Goal: Task Accomplishment & Management: Manage account settings

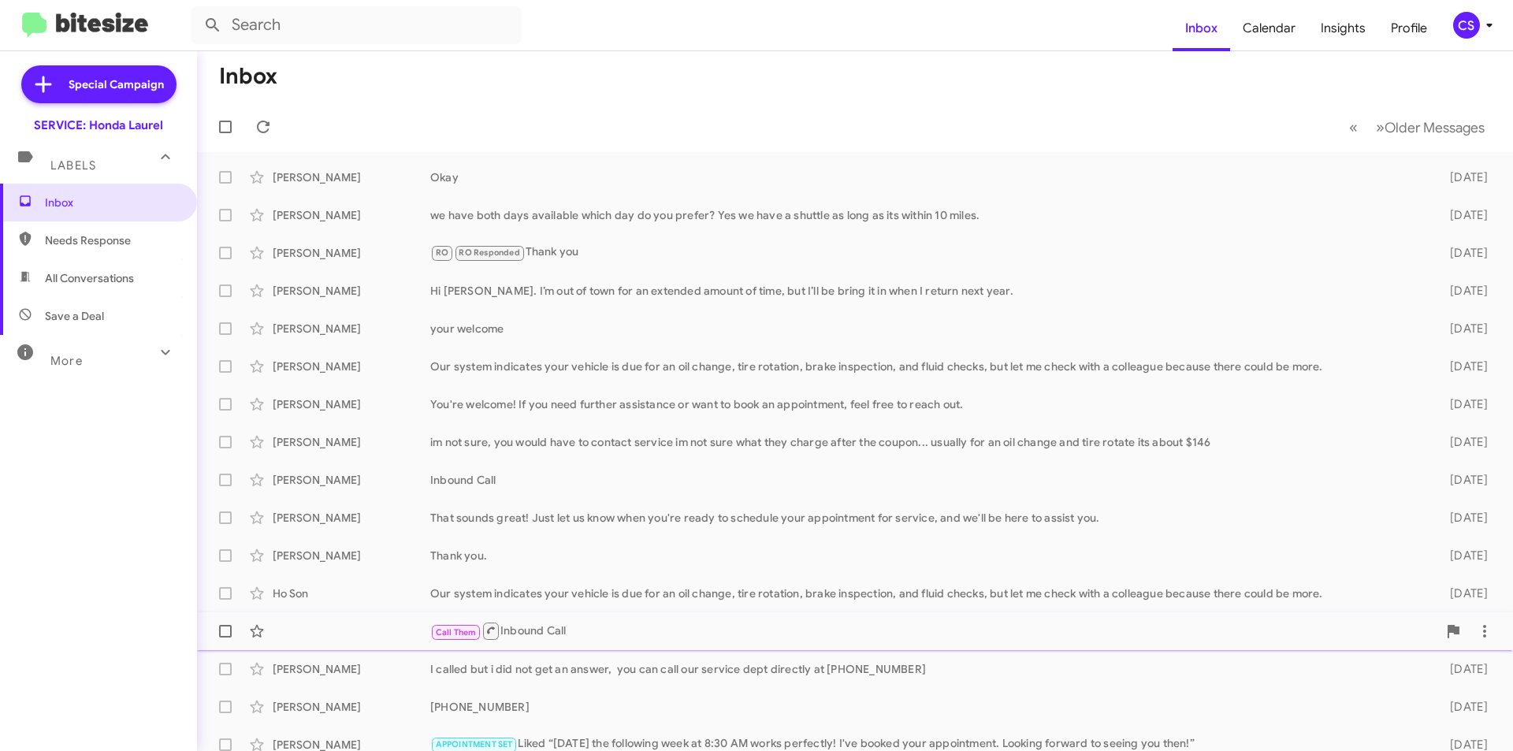
click at [555, 630] on div "Call Them Inbound Call" at bounding box center [933, 631] width 1007 height 20
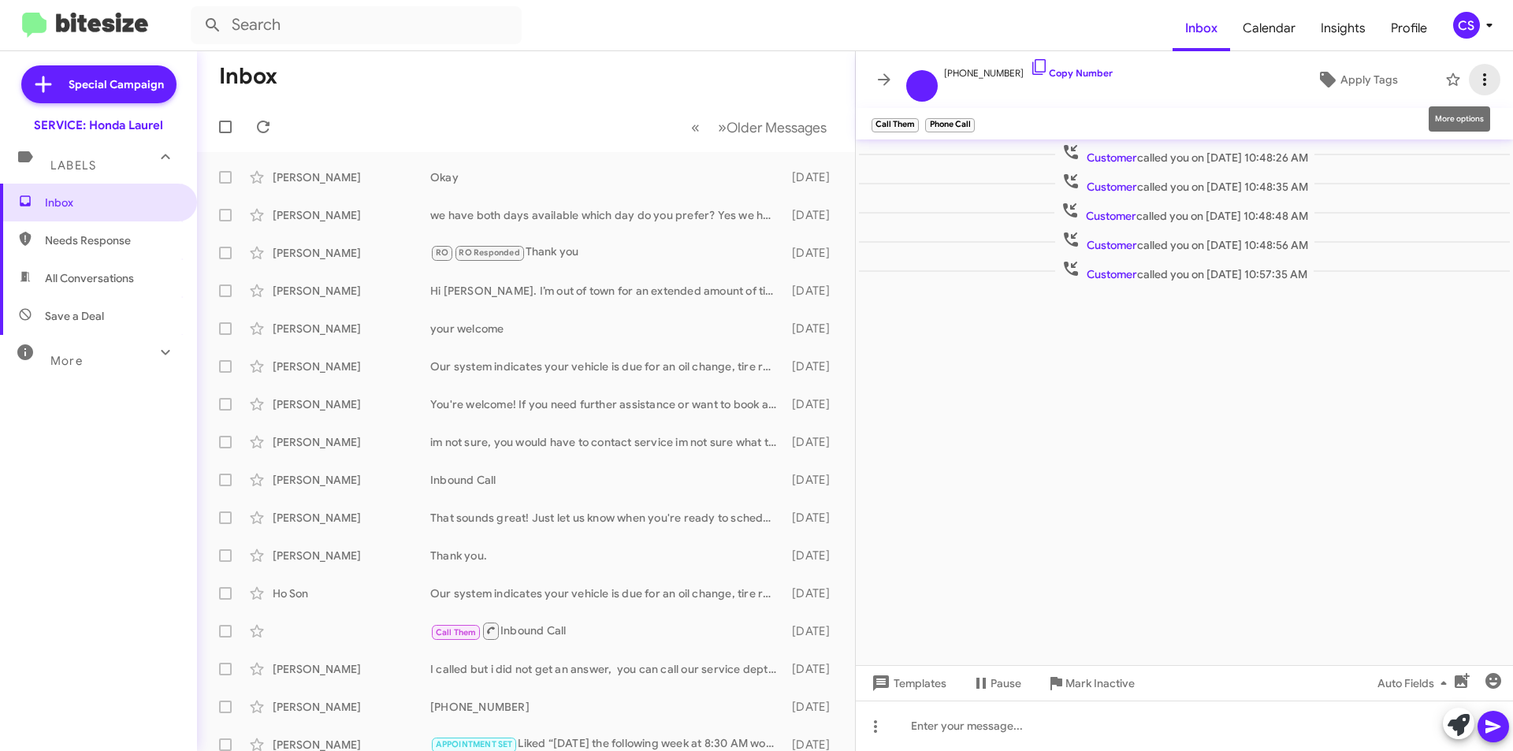
click at [1487, 85] on icon at bounding box center [1484, 79] width 19 height 19
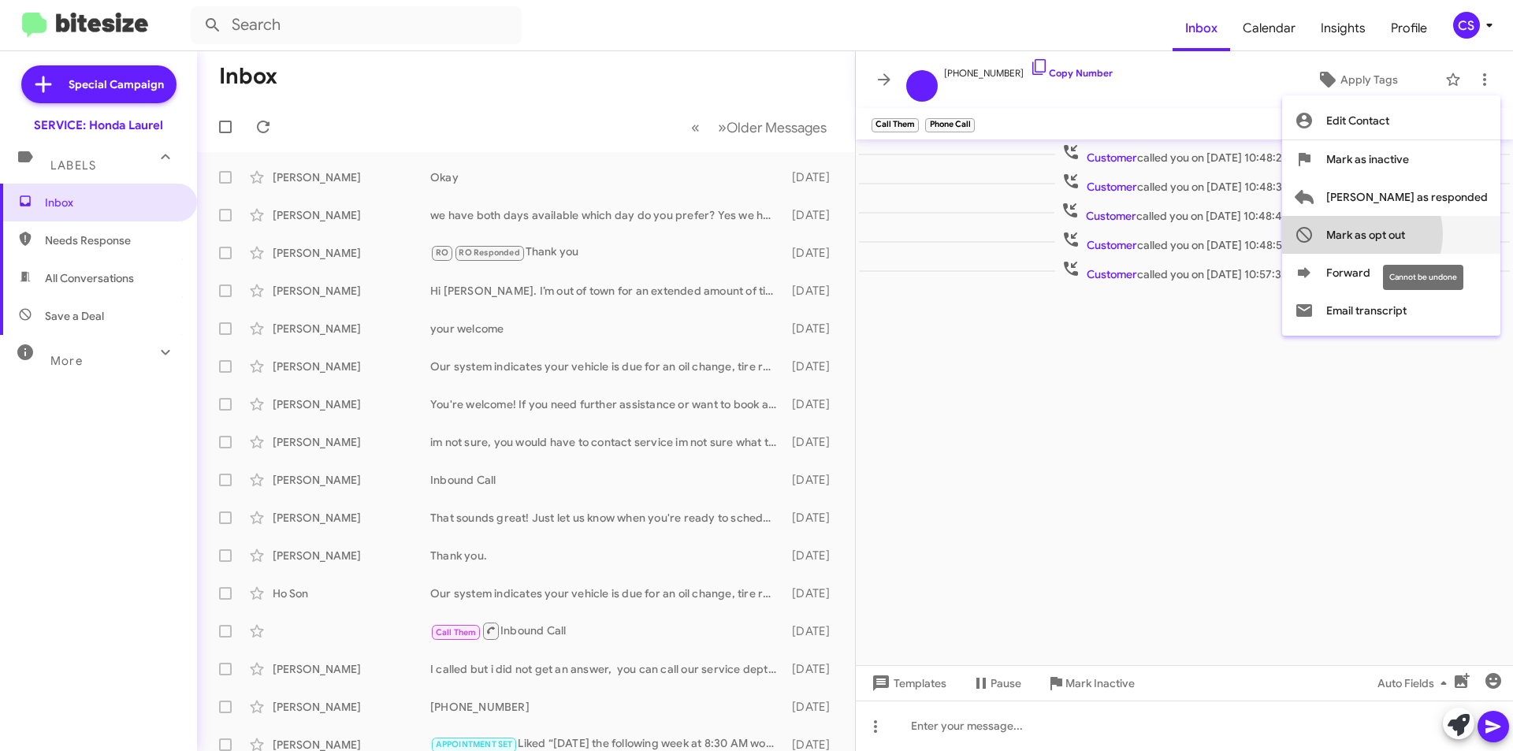
click at [1405, 234] on span "Mark as opt out" at bounding box center [1365, 235] width 79 height 38
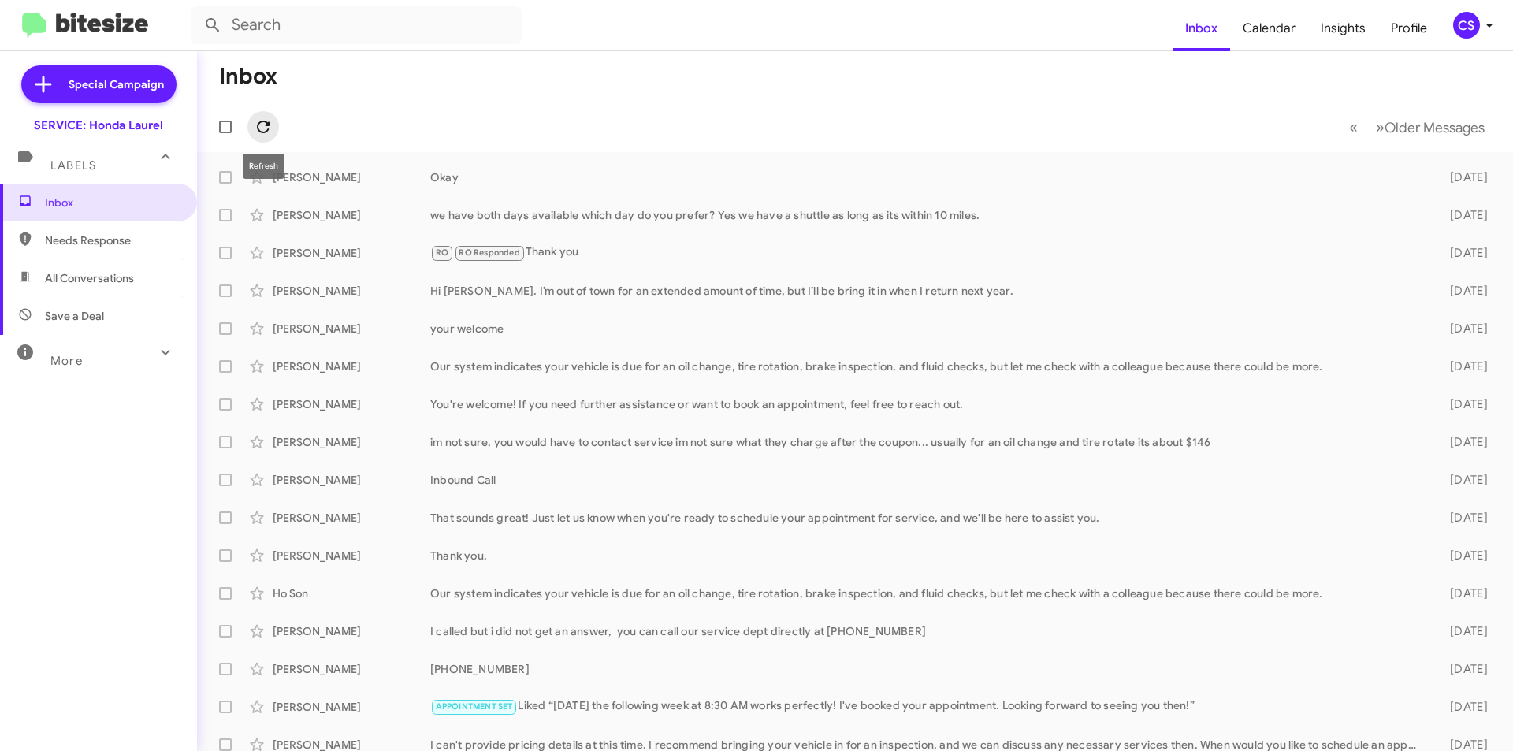
click at [251, 121] on span at bounding box center [263, 126] width 32 height 19
click at [96, 360] on div "More" at bounding box center [83, 354] width 140 height 29
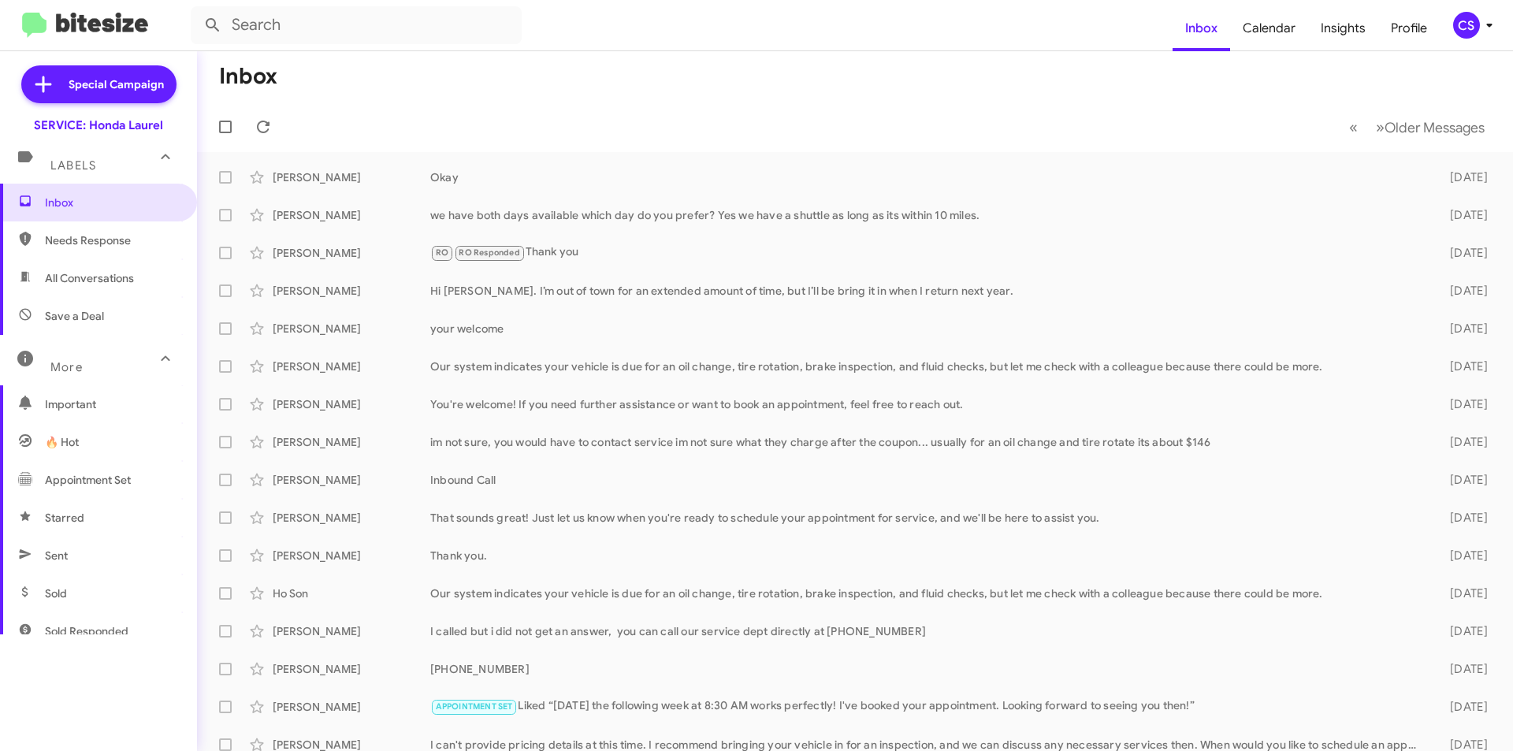
click at [100, 244] on span "Needs Response" at bounding box center [112, 241] width 134 height 16
type input "in:needs-response"
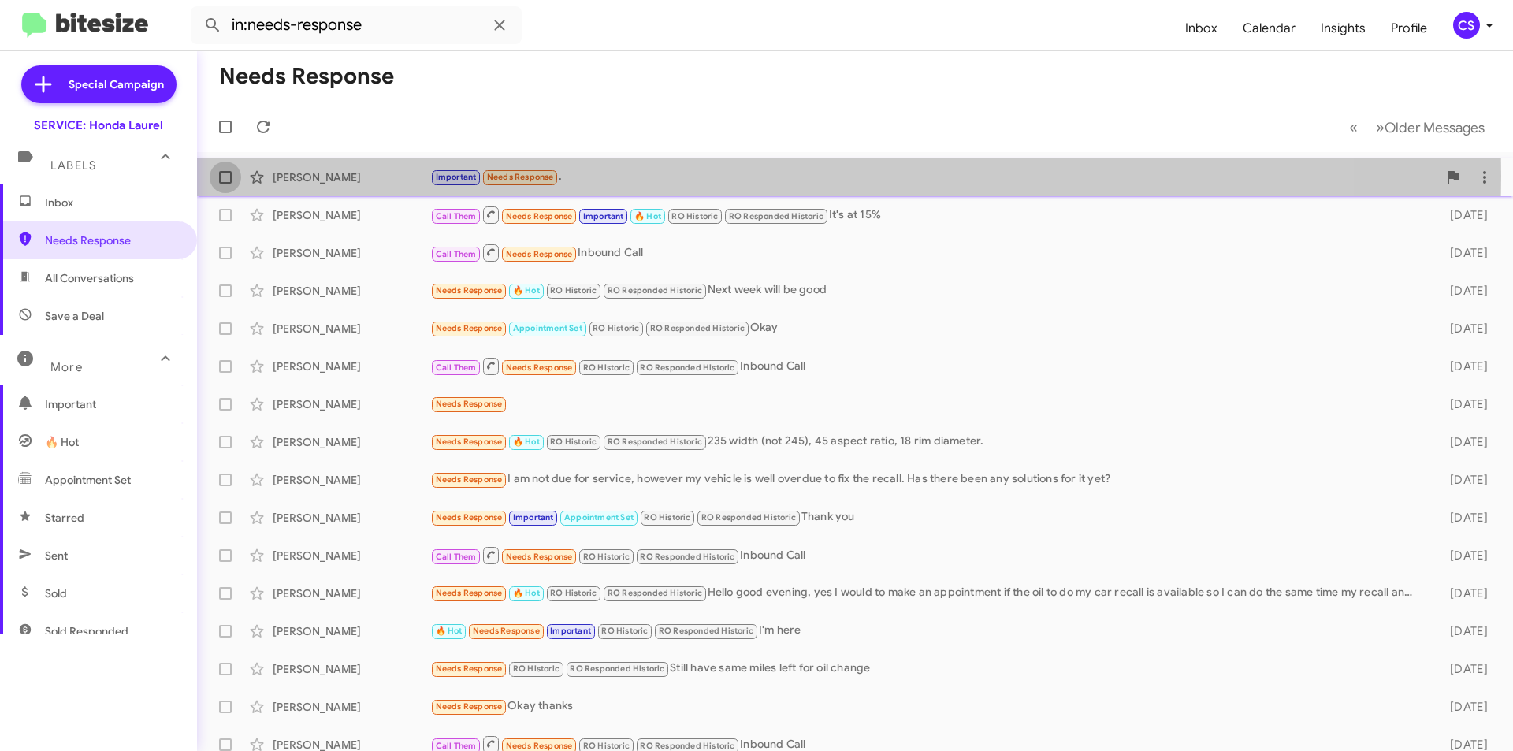
click at [226, 175] on span at bounding box center [225, 177] width 13 height 13
click at [225, 184] on input "checkbox" at bounding box center [225, 184] width 1 height 1
checkbox input "true"
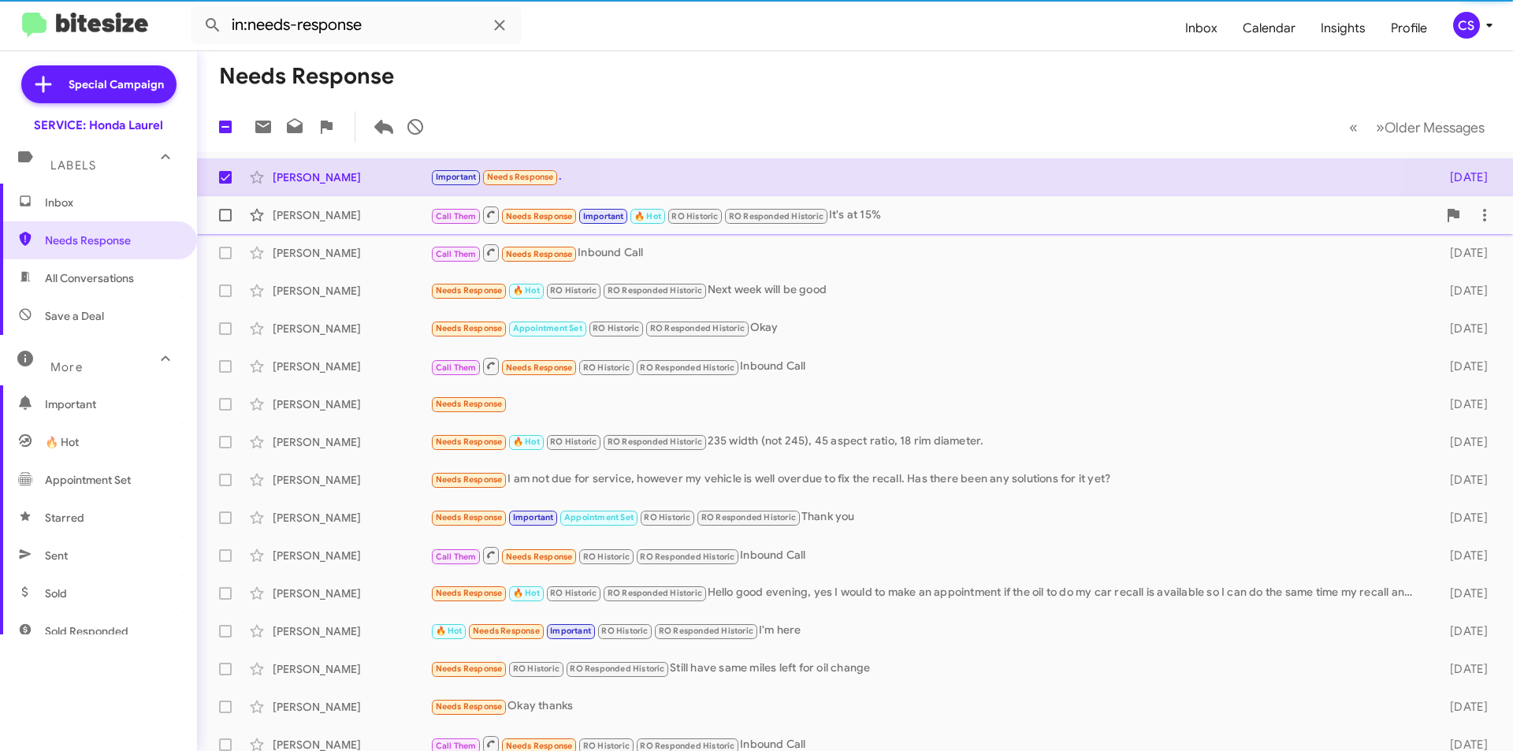
click at [228, 211] on span at bounding box center [225, 215] width 13 height 13
click at [225, 221] on input "checkbox" at bounding box center [225, 221] width 1 height 1
checkbox input "true"
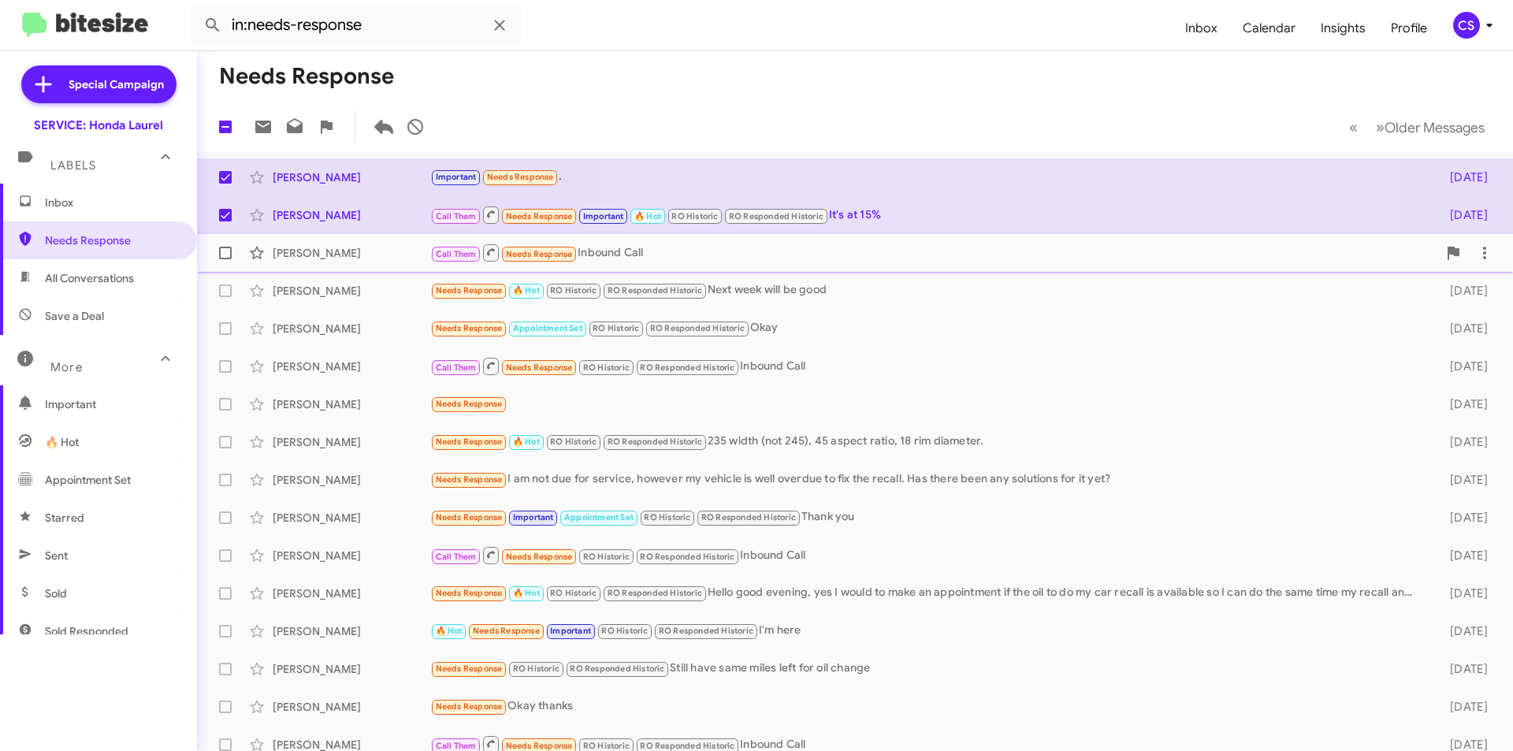
click at [219, 250] on span at bounding box center [225, 253] width 13 height 13
click at [225, 259] on input "checkbox" at bounding box center [225, 259] width 1 height 1
checkbox input "true"
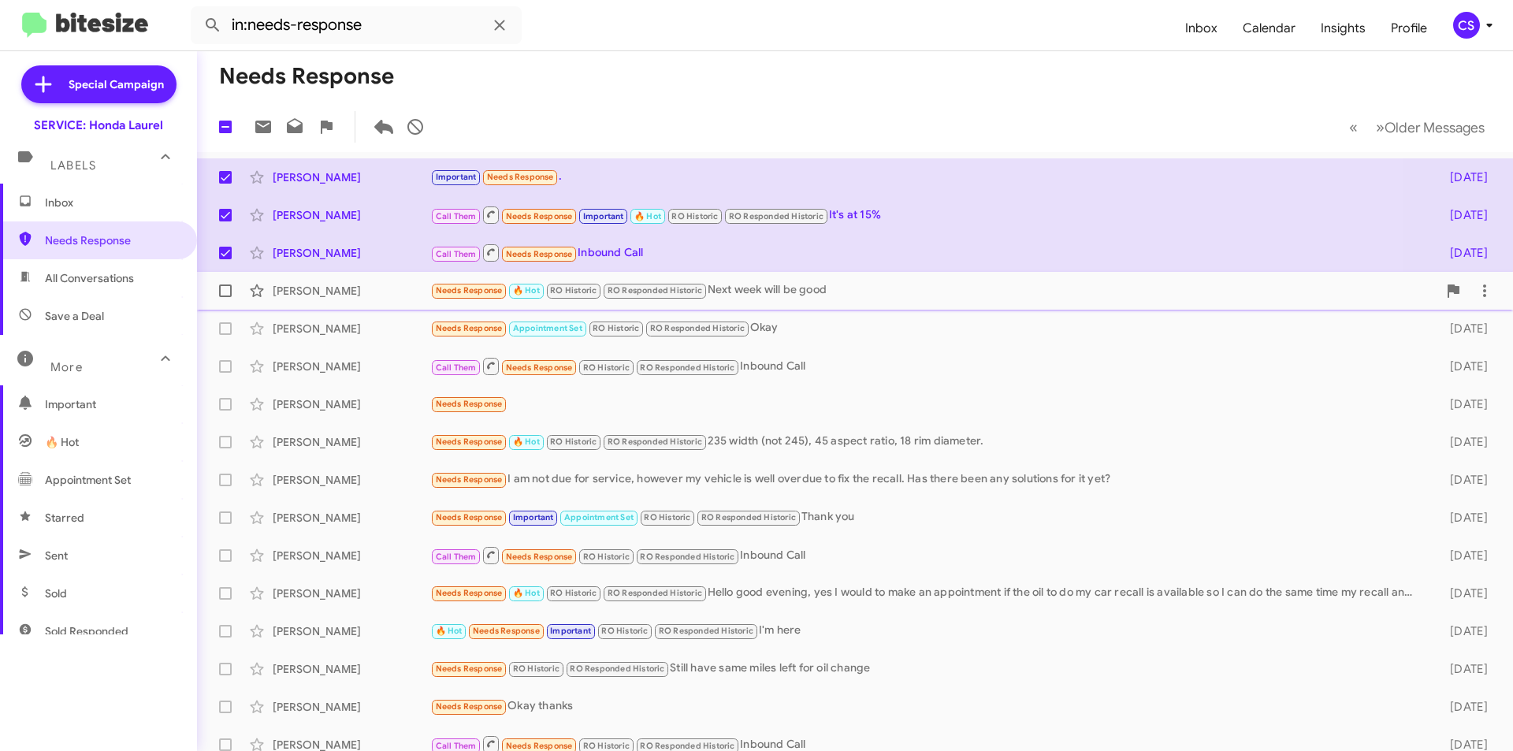
click at [221, 284] on label at bounding box center [226, 291] width 32 height 32
click at [225, 297] on input "checkbox" at bounding box center [225, 297] width 1 height 1
checkbox input "true"
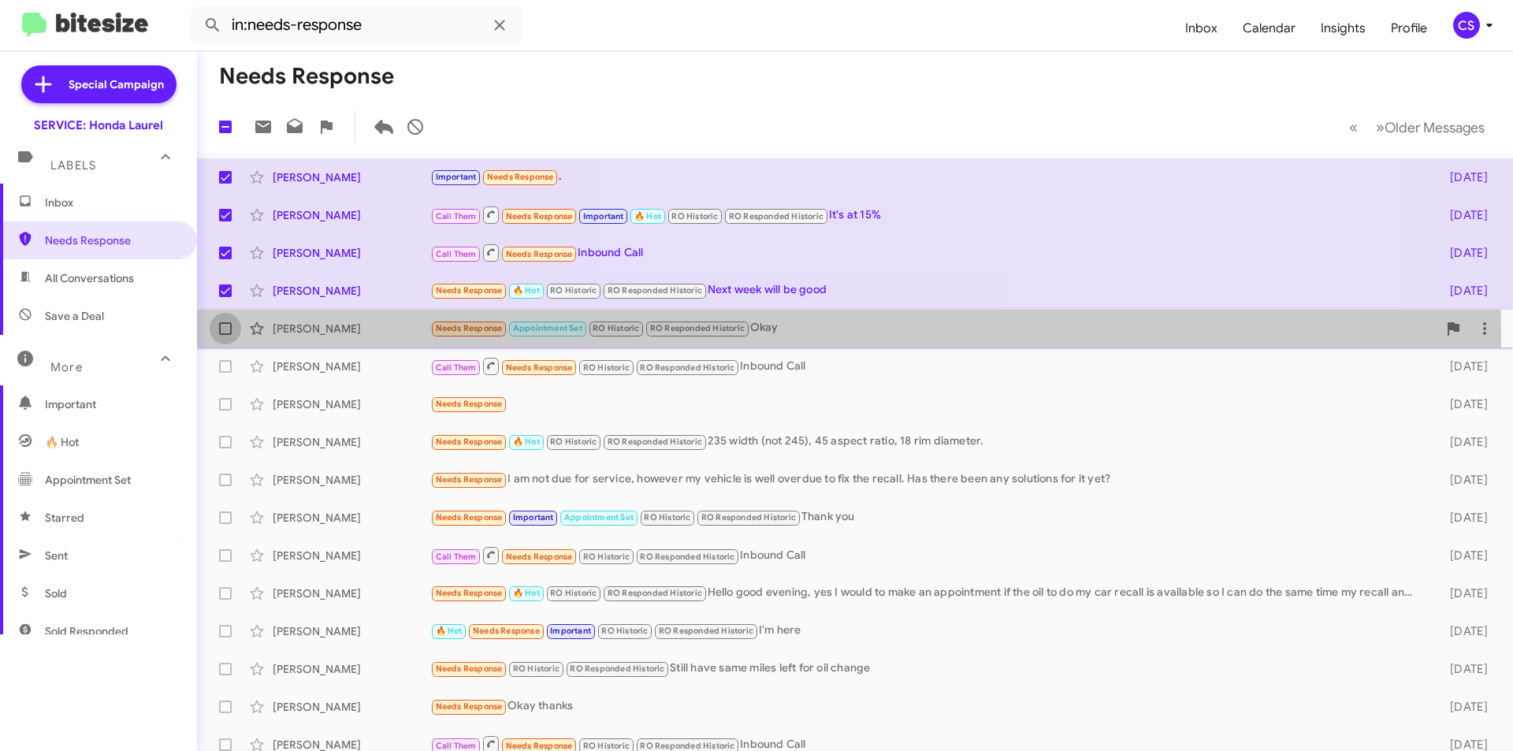
click at [229, 337] on label at bounding box center [226, 329] width 32 height 32
click at [225, 336] on input "checkbox" at bounding box center [225, 335] width 1 height 1
checkbox input "true"
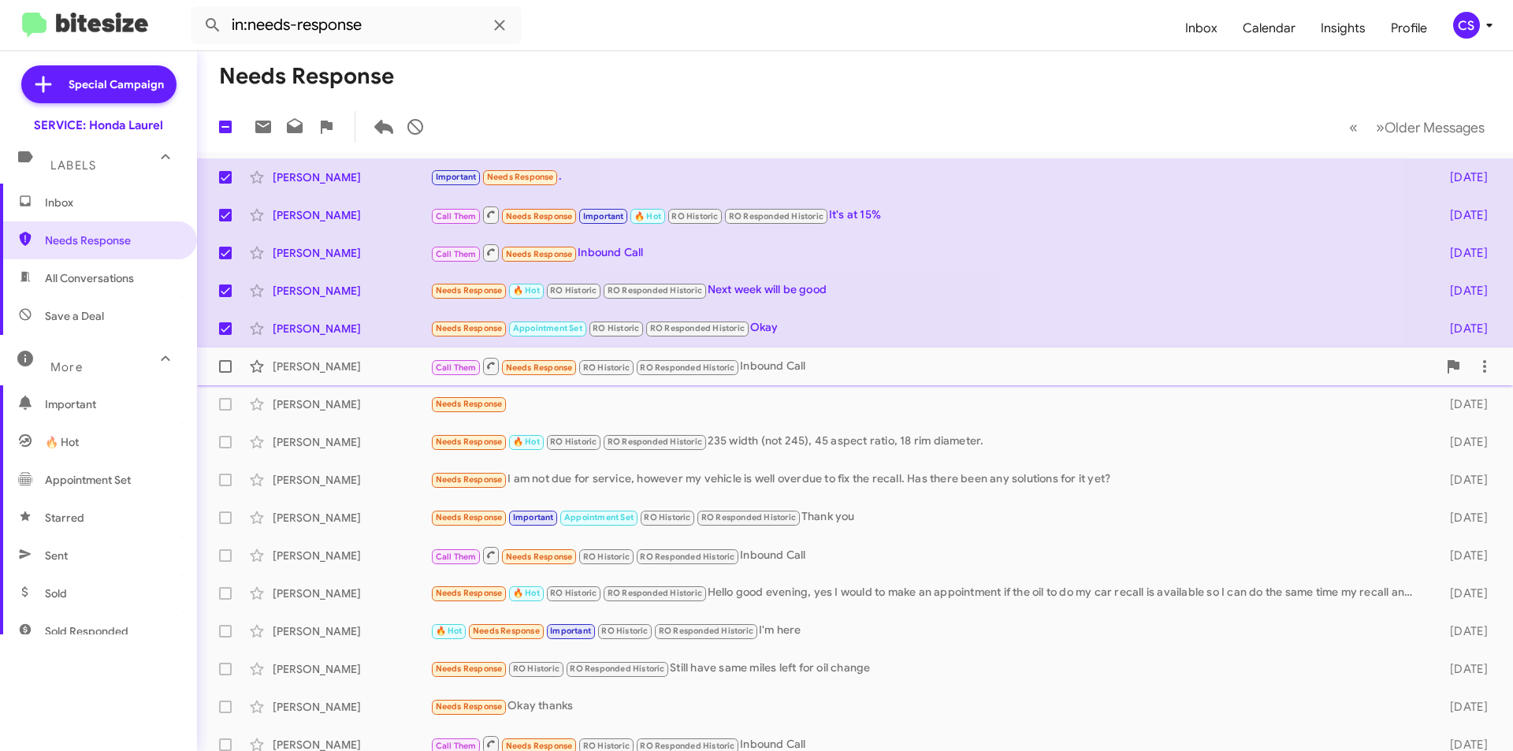
click at [231, 369] on span at bounding box center [225, 366] width 13 height 13
click at [225, 373] on input "checkbox" at bounding box center [225, 373] width 1 height 1
checkbox input "true"
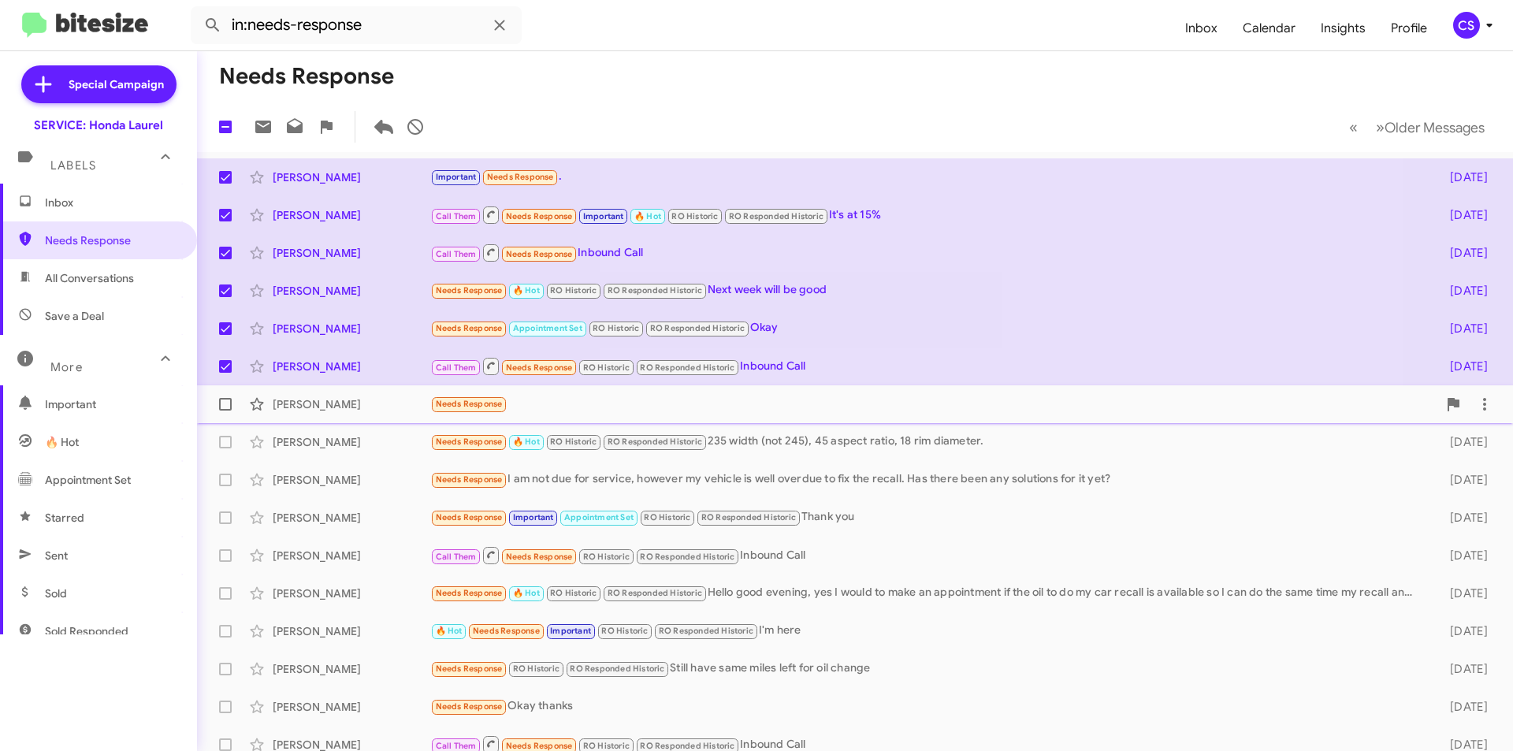
click at [219, 402] on label at bounding box center [226, 405] width 32 height 32
click at [225, 411] on input "checkbox" at bounding box center [225, 411] width 1 height 1
checkbox input "true"
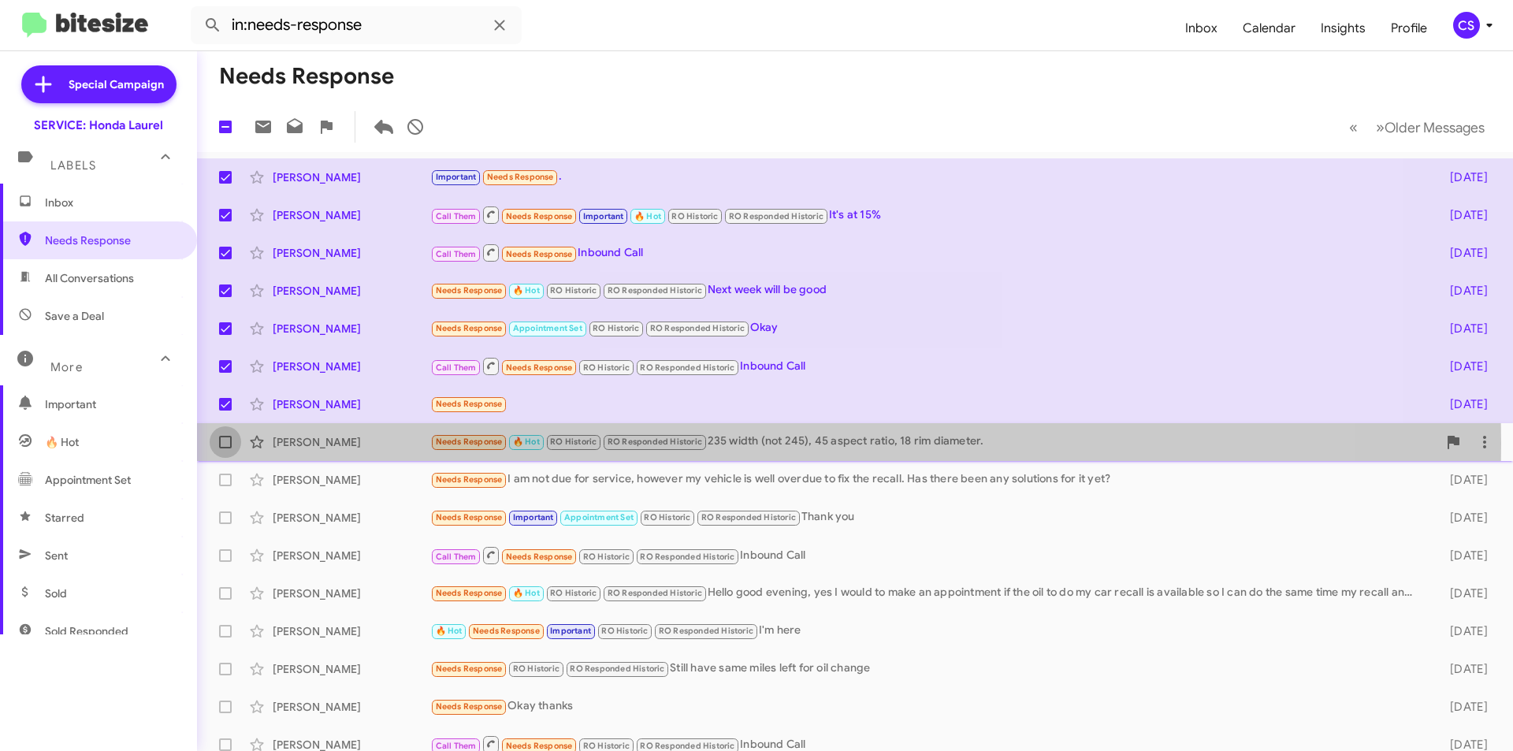
click at [227, 444] on span at bounding box center [225, 442] width 13 height 13
click at [225, 448] on input "checkbox" at bounding box center [225, 448] width 1 height 1
checkbox input "true"
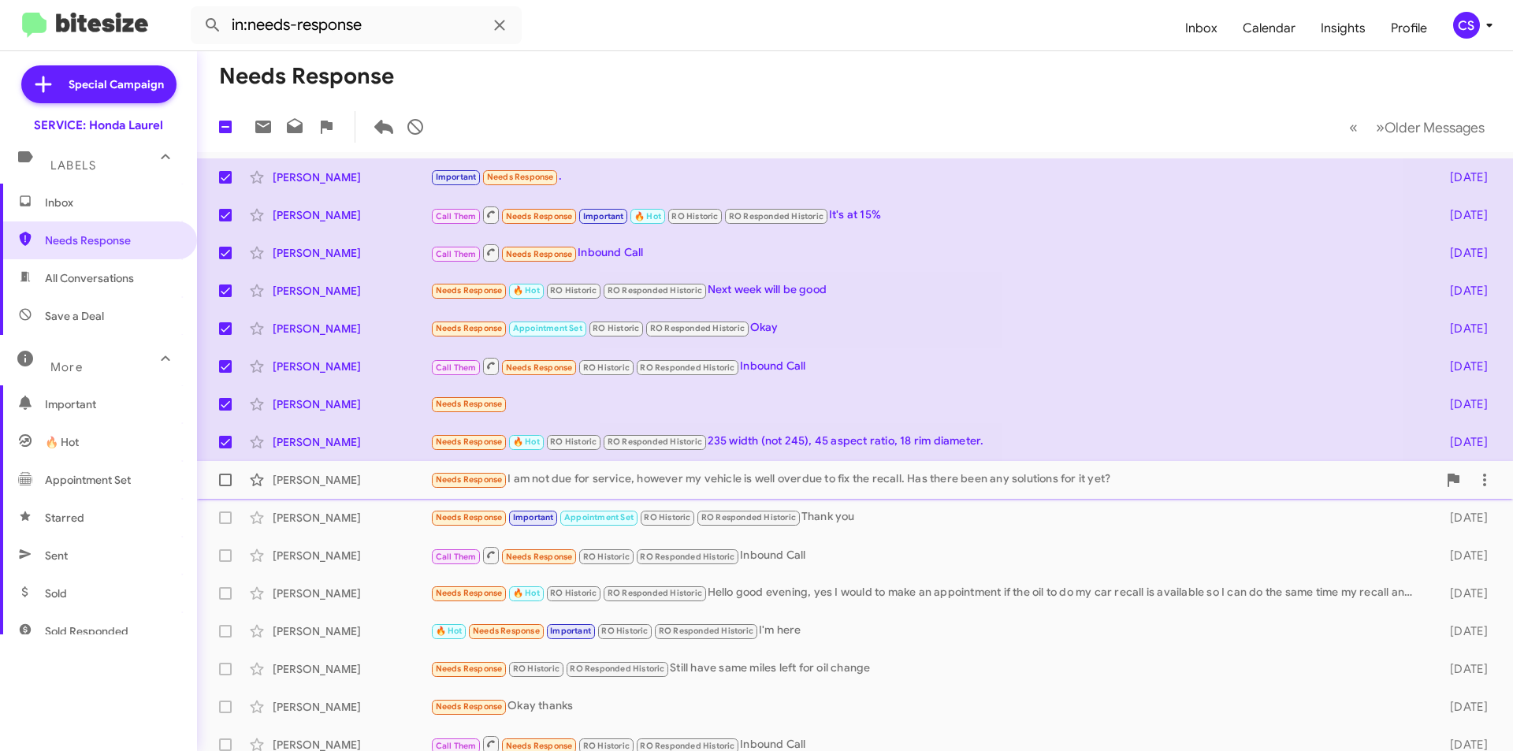
drag, startPoint x: 220, startPoint y: 475, endPoint x: 219, endPoint y: 492, distance: 16.6
click at [220, 476] on span at bounding box center [225, 480] width 13 height 13
click at [225, 486] on input "checkbox" at bounding box center [225, 486] width 1 height 1
checkbox input "true"
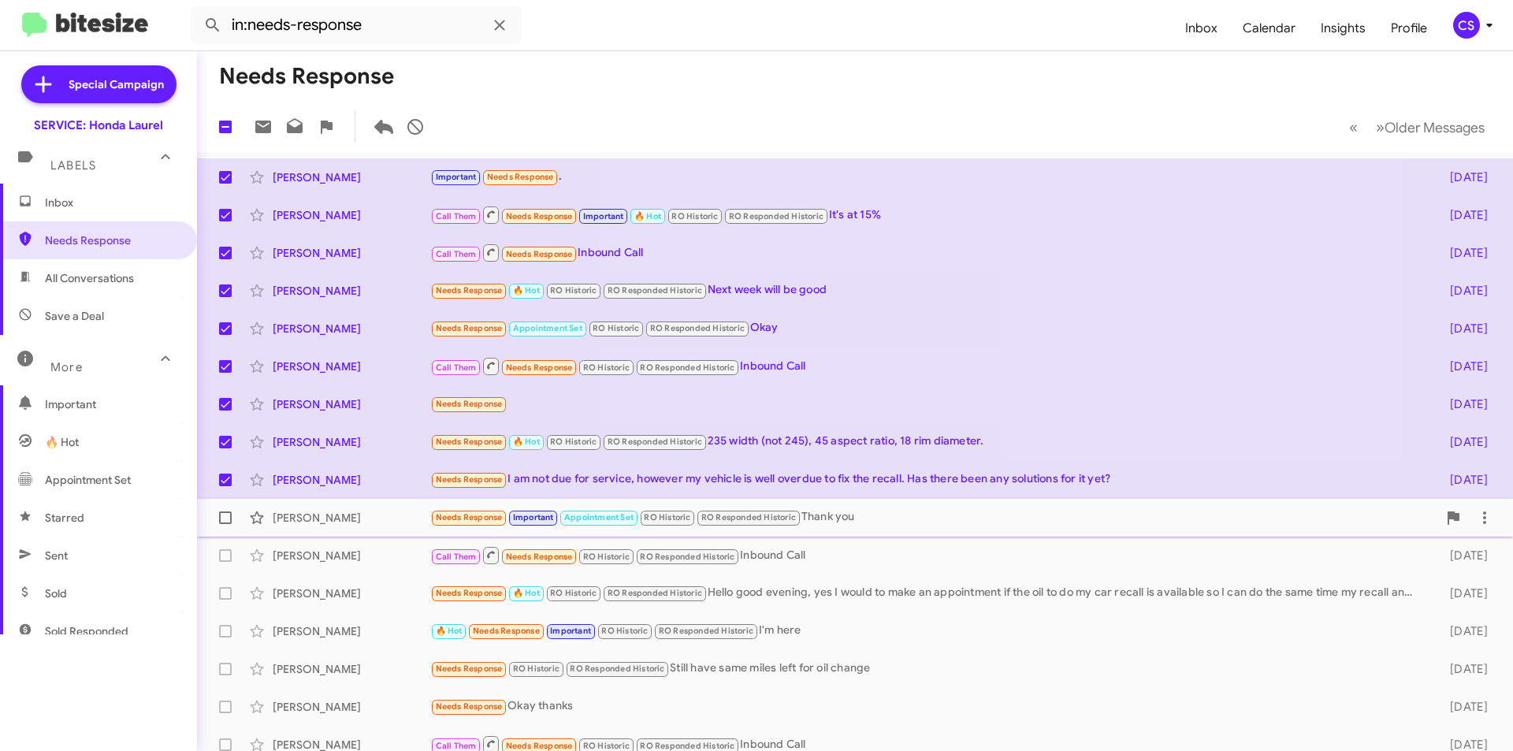
click at [218, 514] on label at bounding box center [226, 518] width 32 height 32
click at [225, 524] on input "checkbox" at bounding box center [225, 524] width 1 height 1
checkbox input "true"
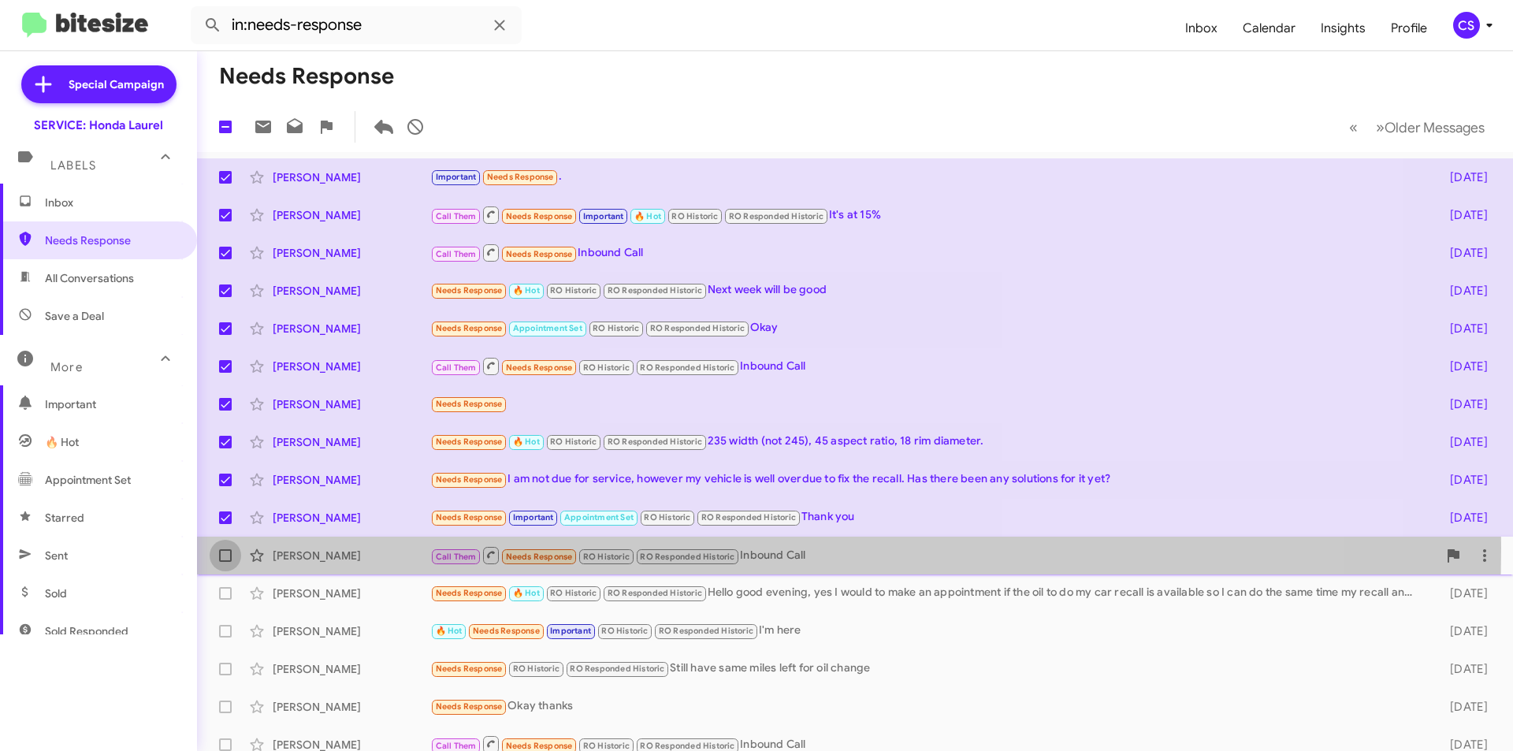
click at [225, 549] on label at bounding box center [226, 556] width 32 height 32
click at [225, 562] on input "checkbox" at bounding box center [225, 562] width 1 height 1
checkbox input "true"
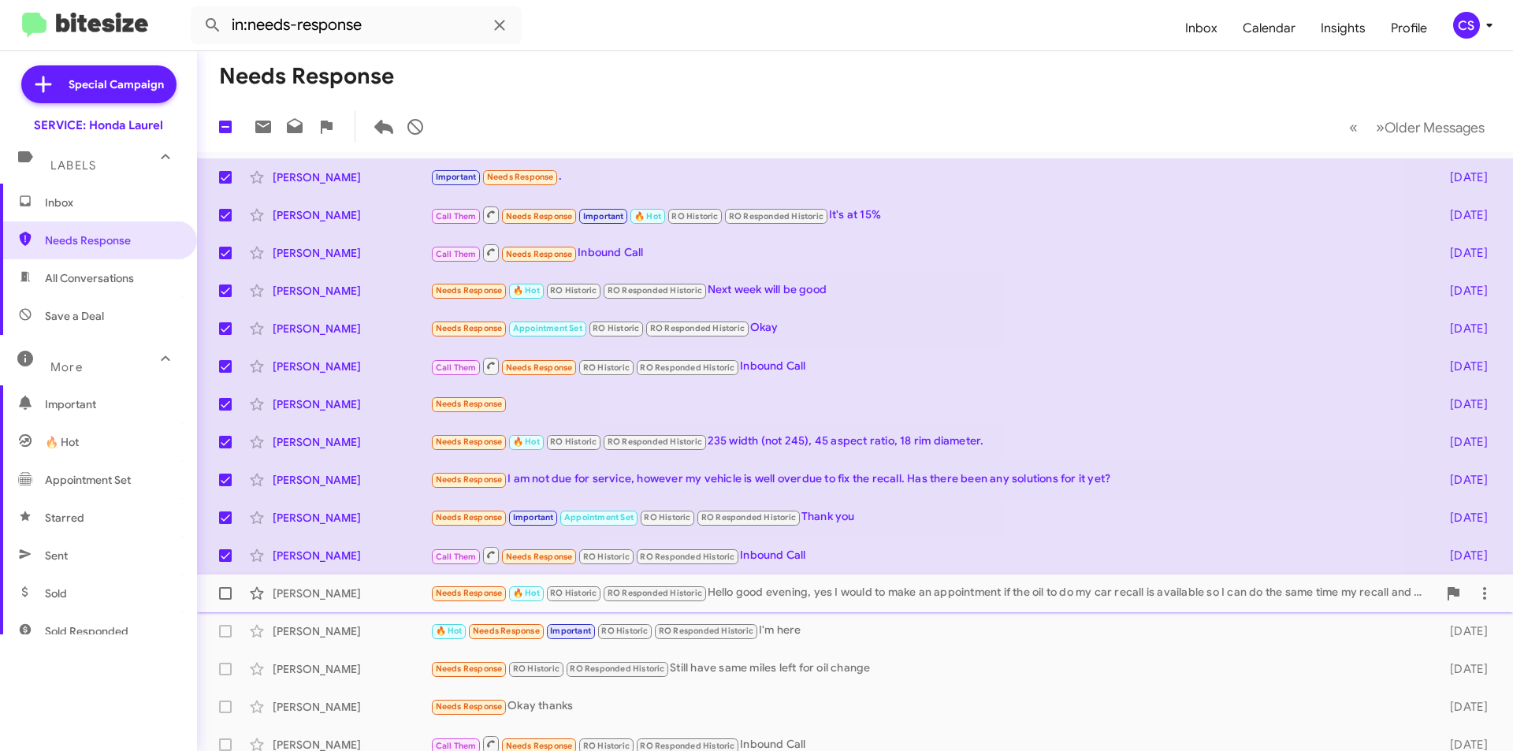
click at [224, 591] on span at bounding box center [225, 593] width 13 height 13
click at [225, 600] on input "checkbox" at bounding box center [225, 600] width 1 height 1
checkbox input "true"
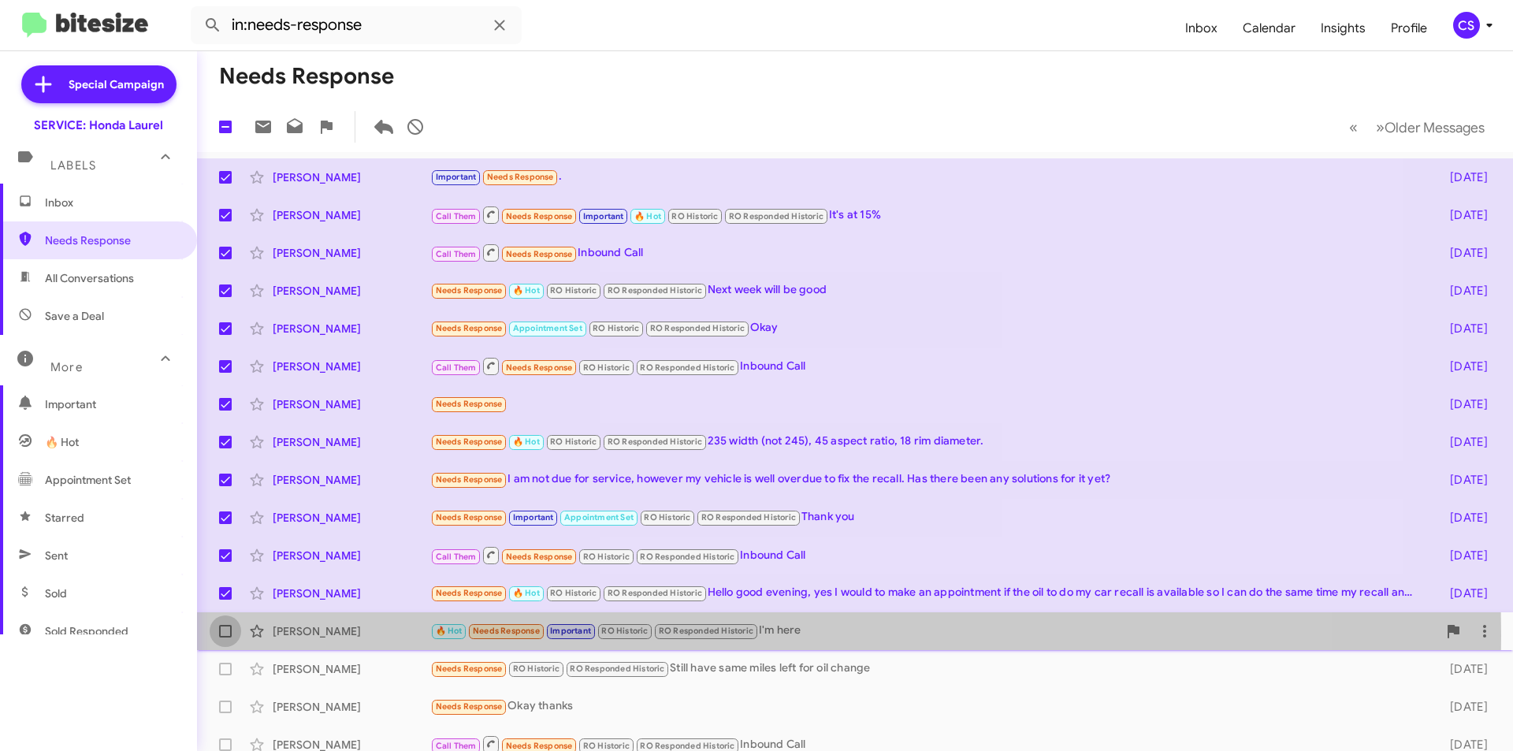
click at [215, 635] on label at bounding box center [226, 632] width 32 height 32
click at [225, 638] on input "checkbox" at bounding box center [225, 638] width 1 height 1
checkbox input "true"
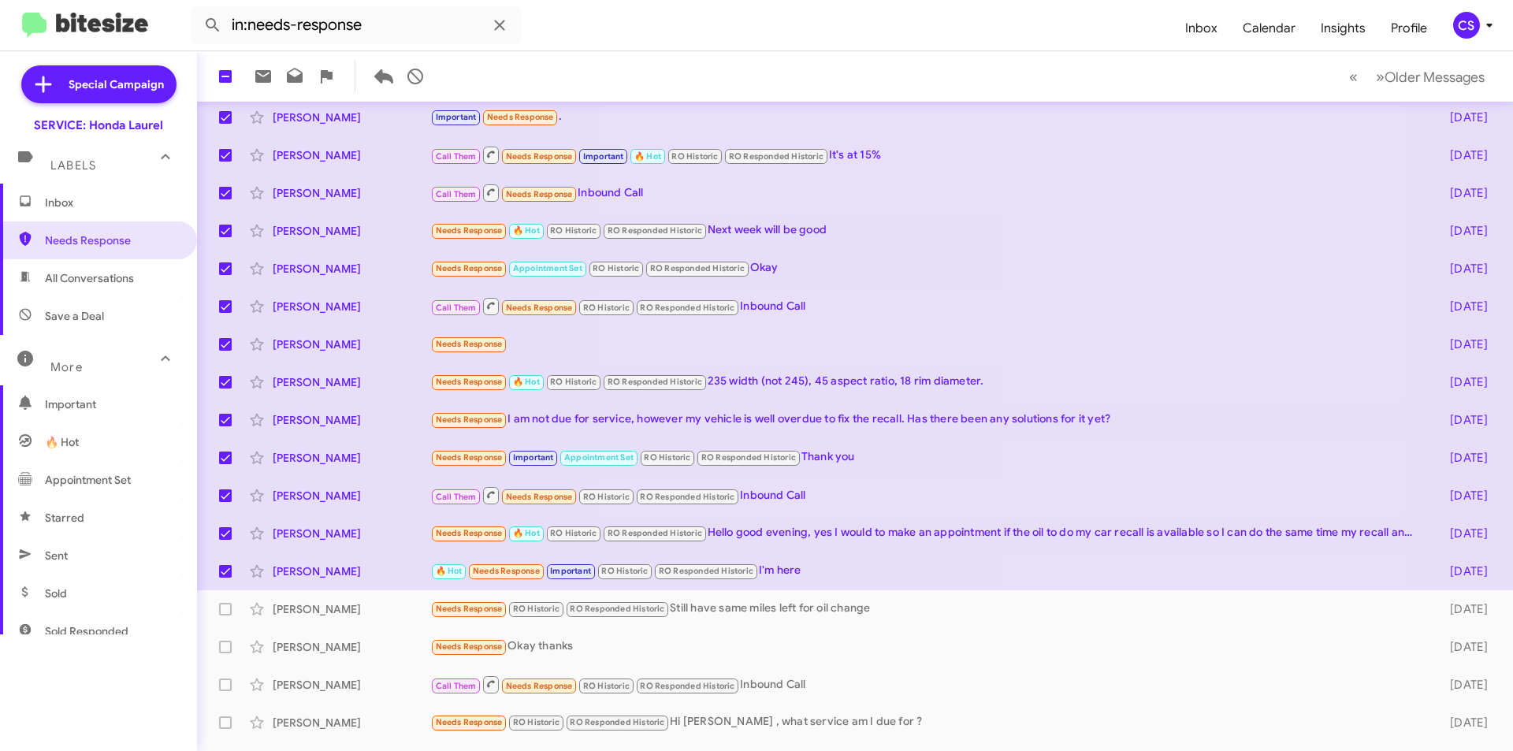
scroll to position [158, 0]
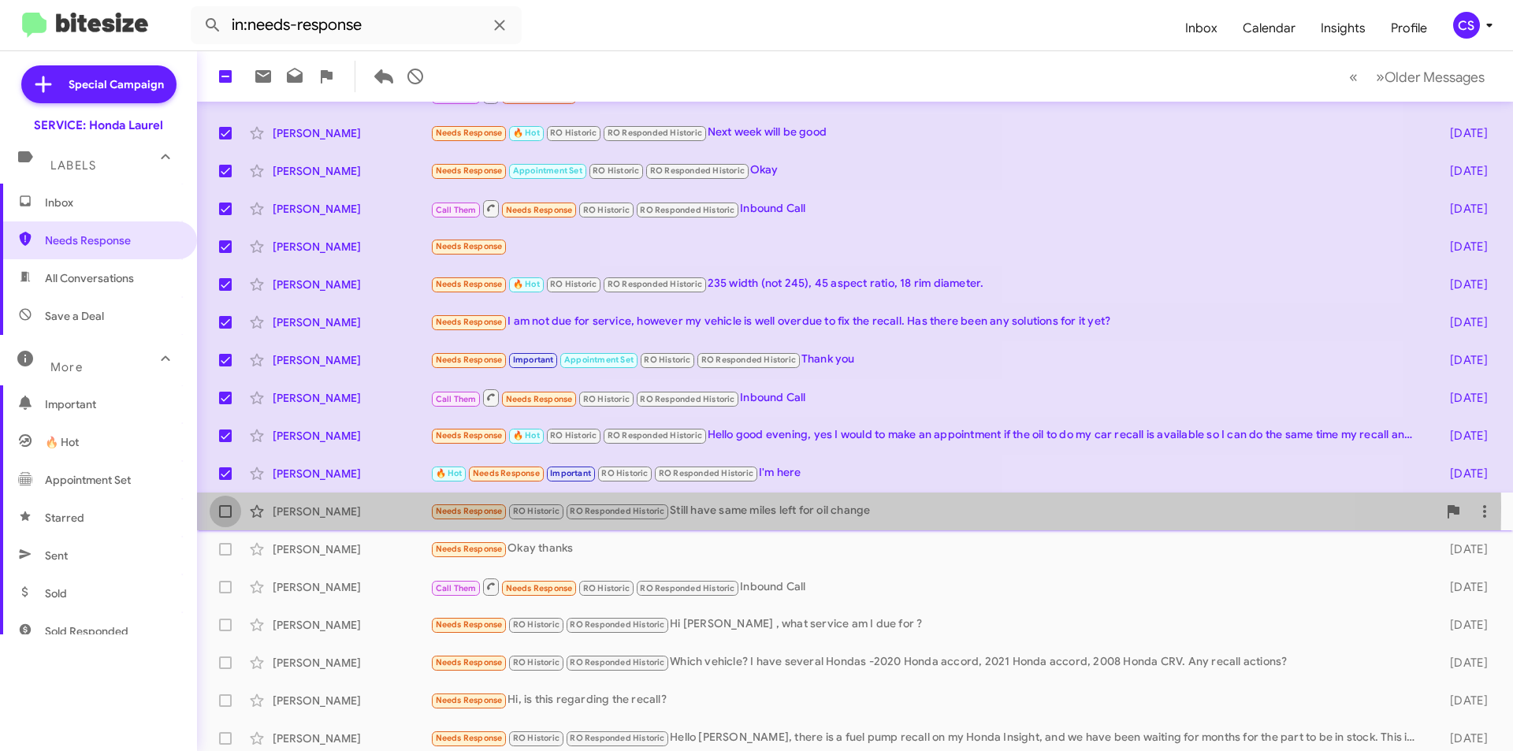
drag, startPoint x: 227, startPoint y: 508, endPoint x: 213, endPoint y: 561, distance: 55.4
click at [225, 512] on span at bounding box center [225, 511] width 13 height 13
click at [225, 518] on input "checkbox" at bounding box center [225, 518] width 1 height 1
checkbox input "true"
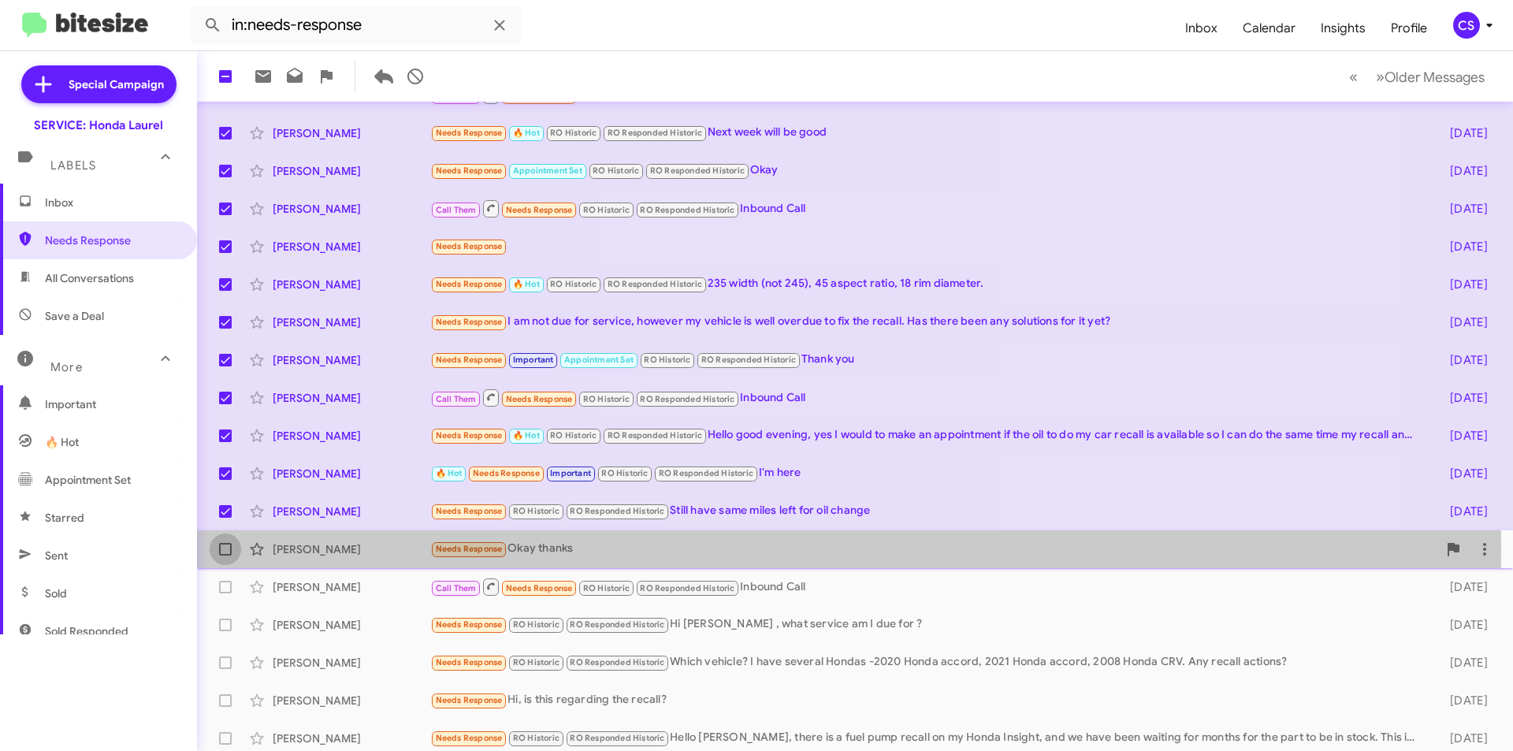
click at [225, 551] on span at bounding box center [225, 549] width 13 height 13
click at [225, 556] on input "checkbox" at bounding box center [225, 556] width 1 height 1
checkbox input "true"
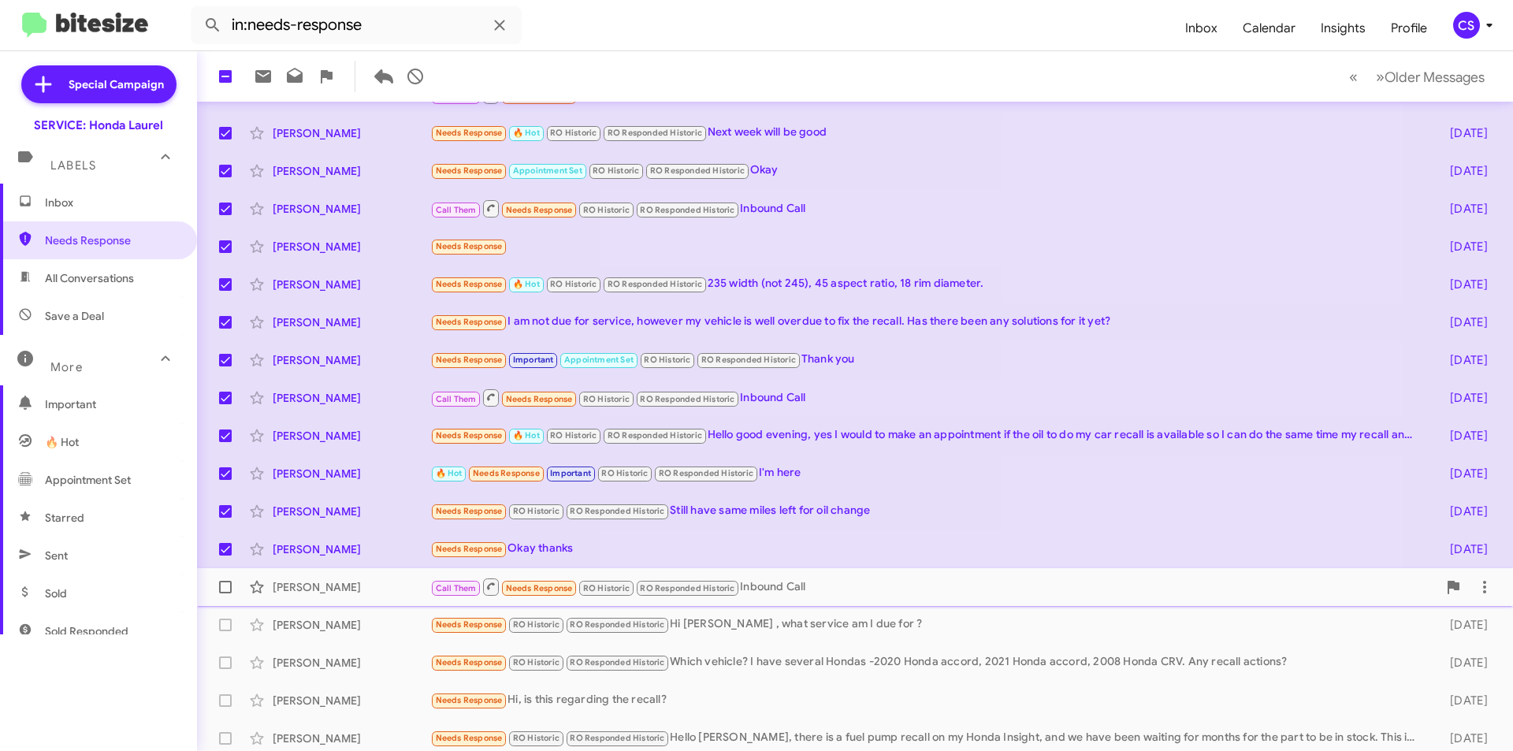
click at [215, 590] on label at bounding box center [226, 587] width 32 height 32
click at [225, 593] on input "checkbox" at bounding box center [225, 593] width 1 height 1
checkbox input "true"
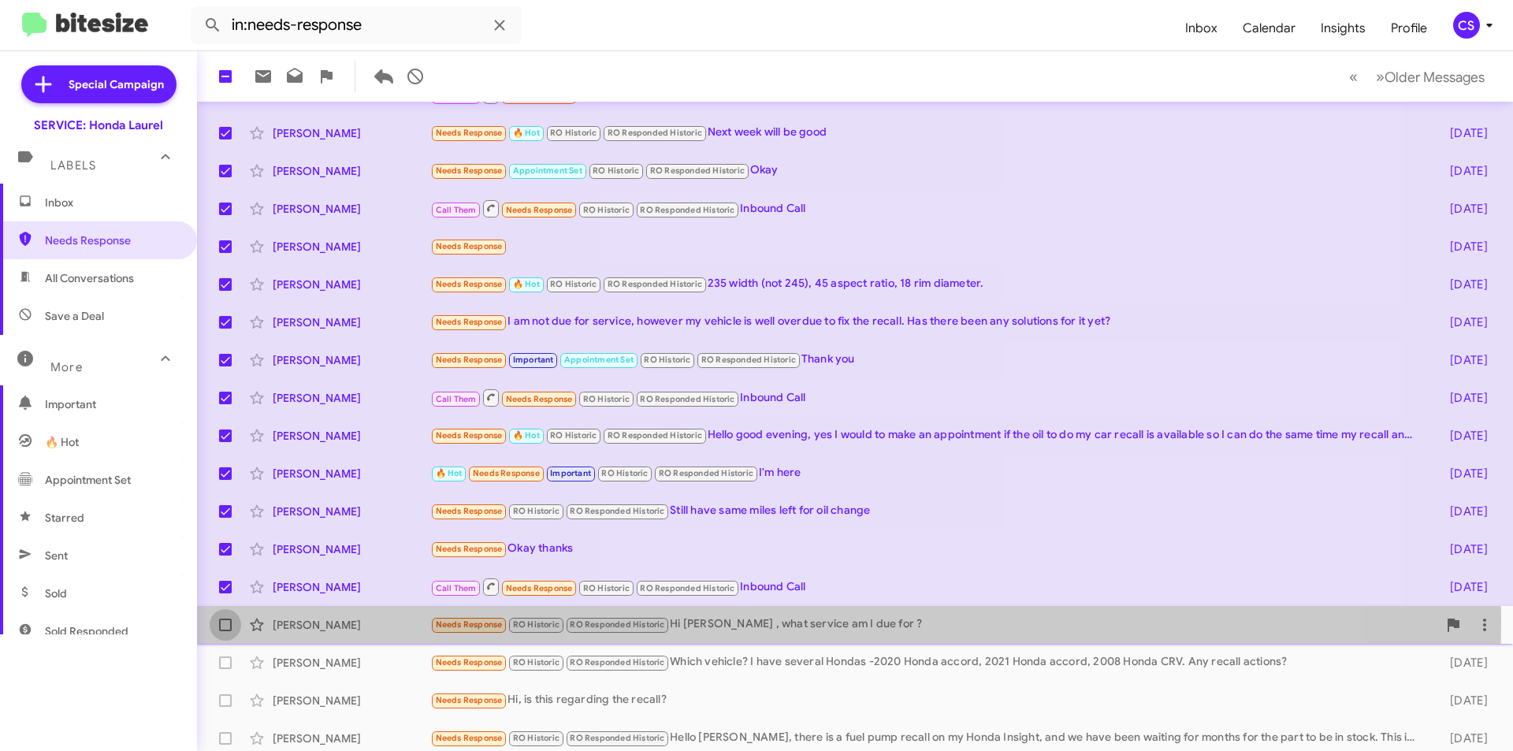
click at [231, 621] on span at bounding box center [225, 625] width 13 height 13
click at [225, 631] on input "checkbox" at bounding box center [225, 631] width 1 height 1
checkbox input "true"
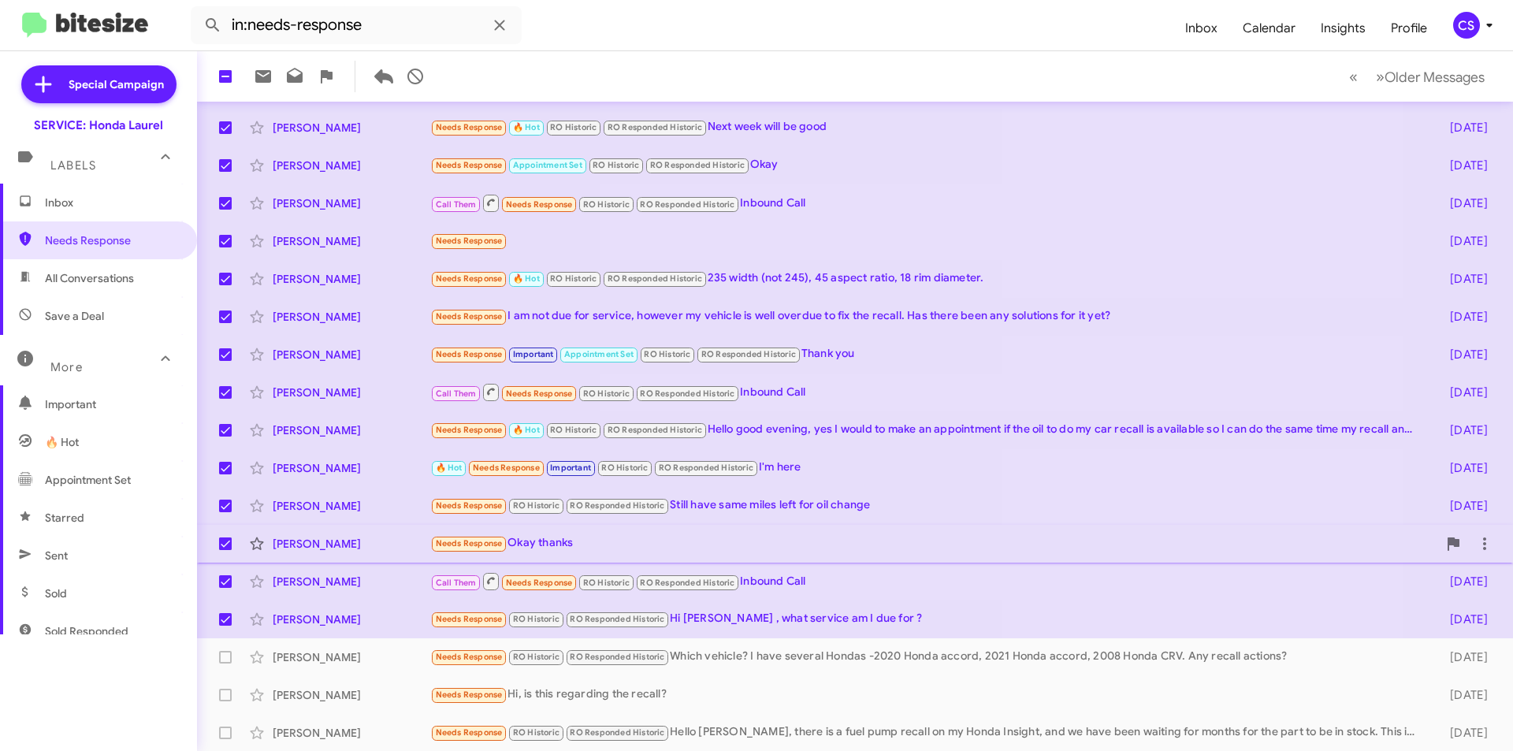
scroll to position [164, 0]
click at [229, 658] on span at bounding box center [225, 656] width 13 height 13
click at [225, 663] on input "checkbox" at bounding box center [225, 663] width 1 height 1
checkbox input "true"
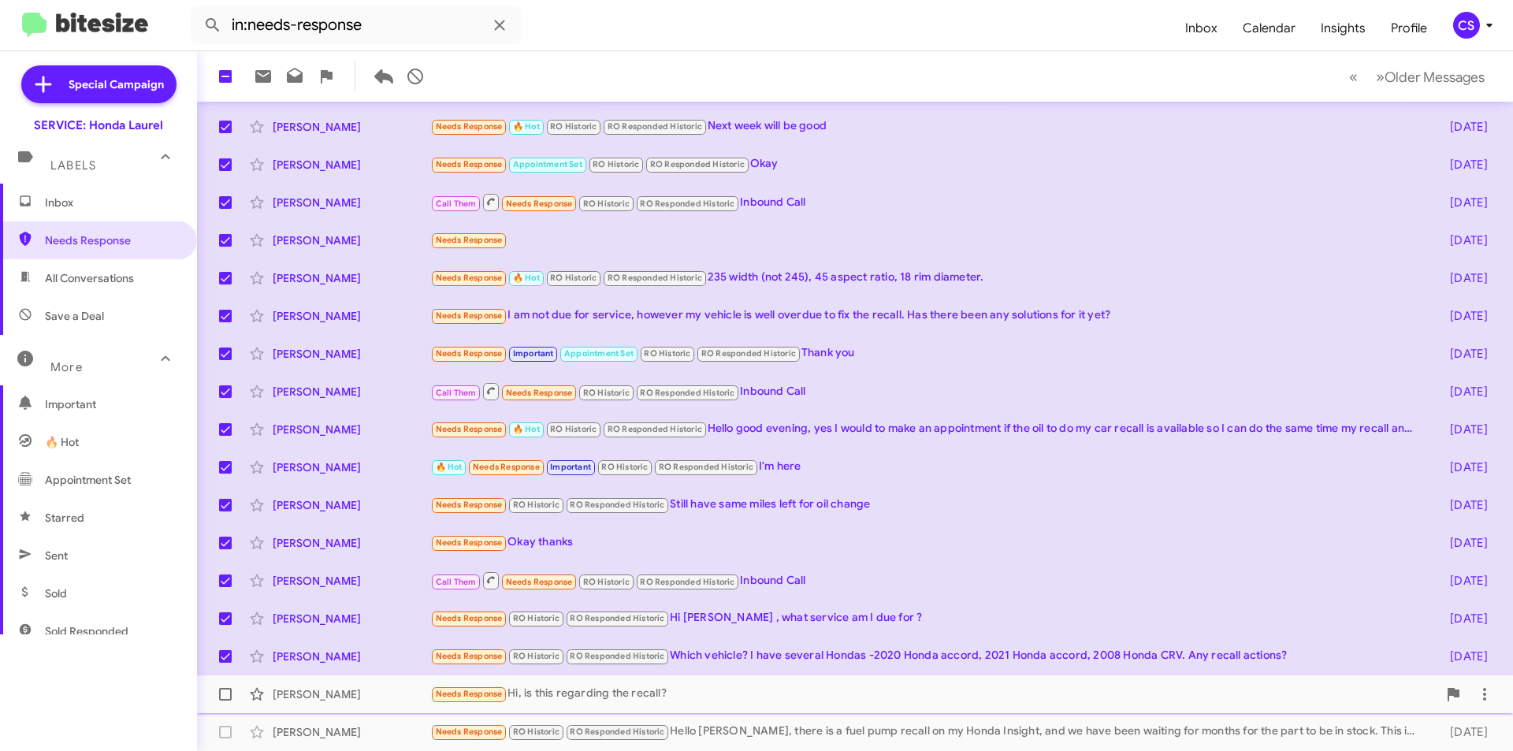
click at [221, 694] on span at bounding box center [225, 694] width 13 height 13
click at [225, 701] on input "checkbox" at bounding box center [225, 701] width 1 height 1
checkbox input "true"
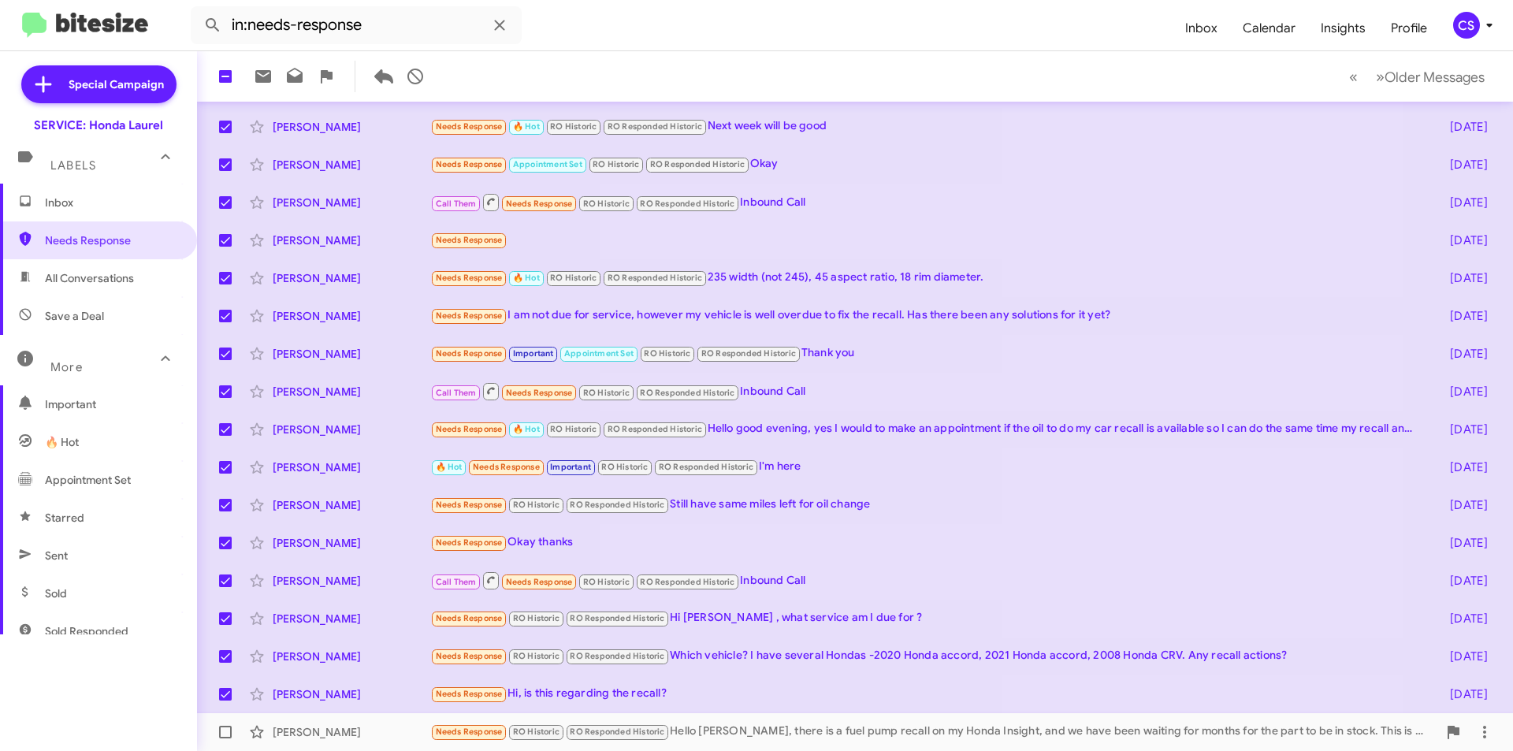
click at [226, 731] on span at bounding box center [225, 732] width 13 height 13
click at [225, 739] on input "checkbox" at bounding box center [225, 739] width 1 height 1
checkbox input "true"
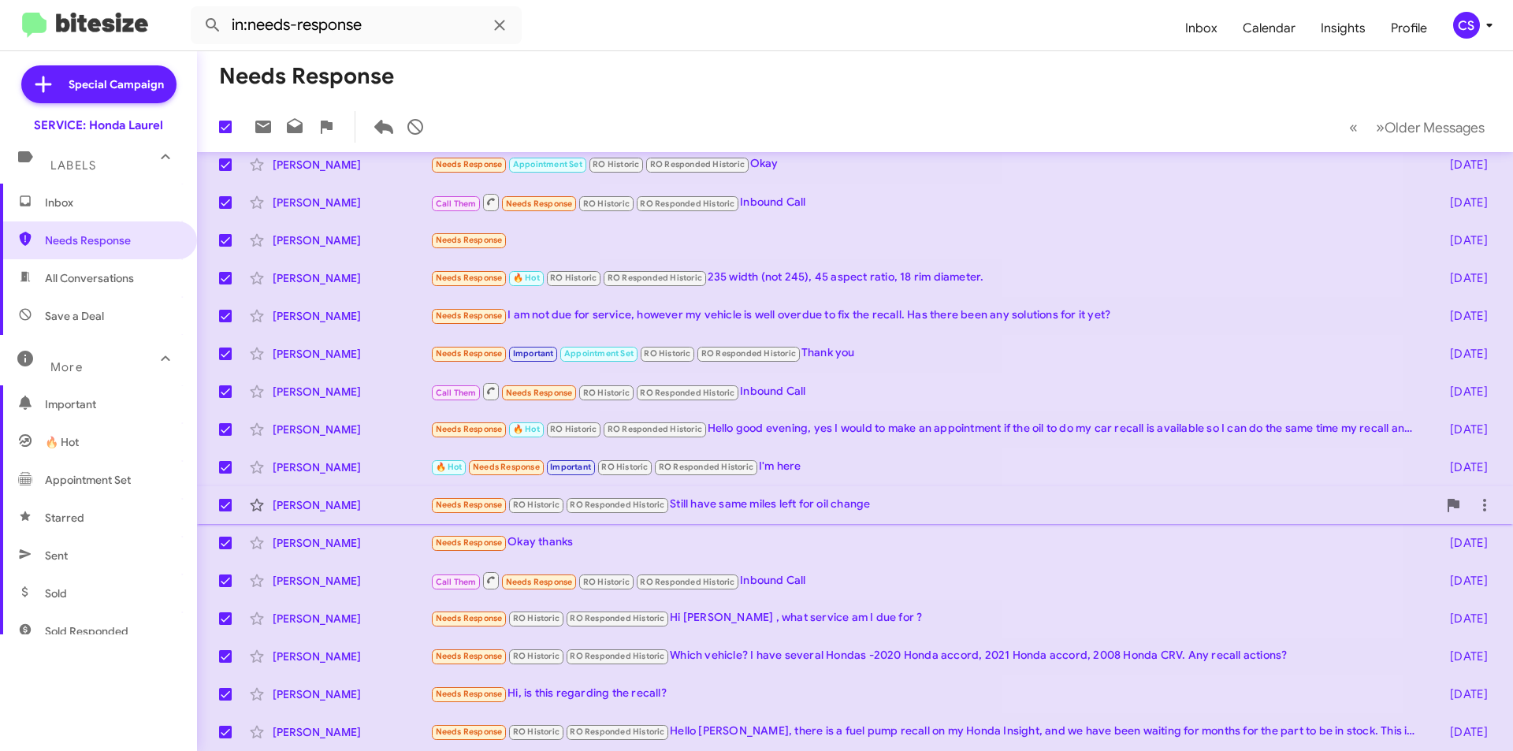
scroll to position [0, 0]
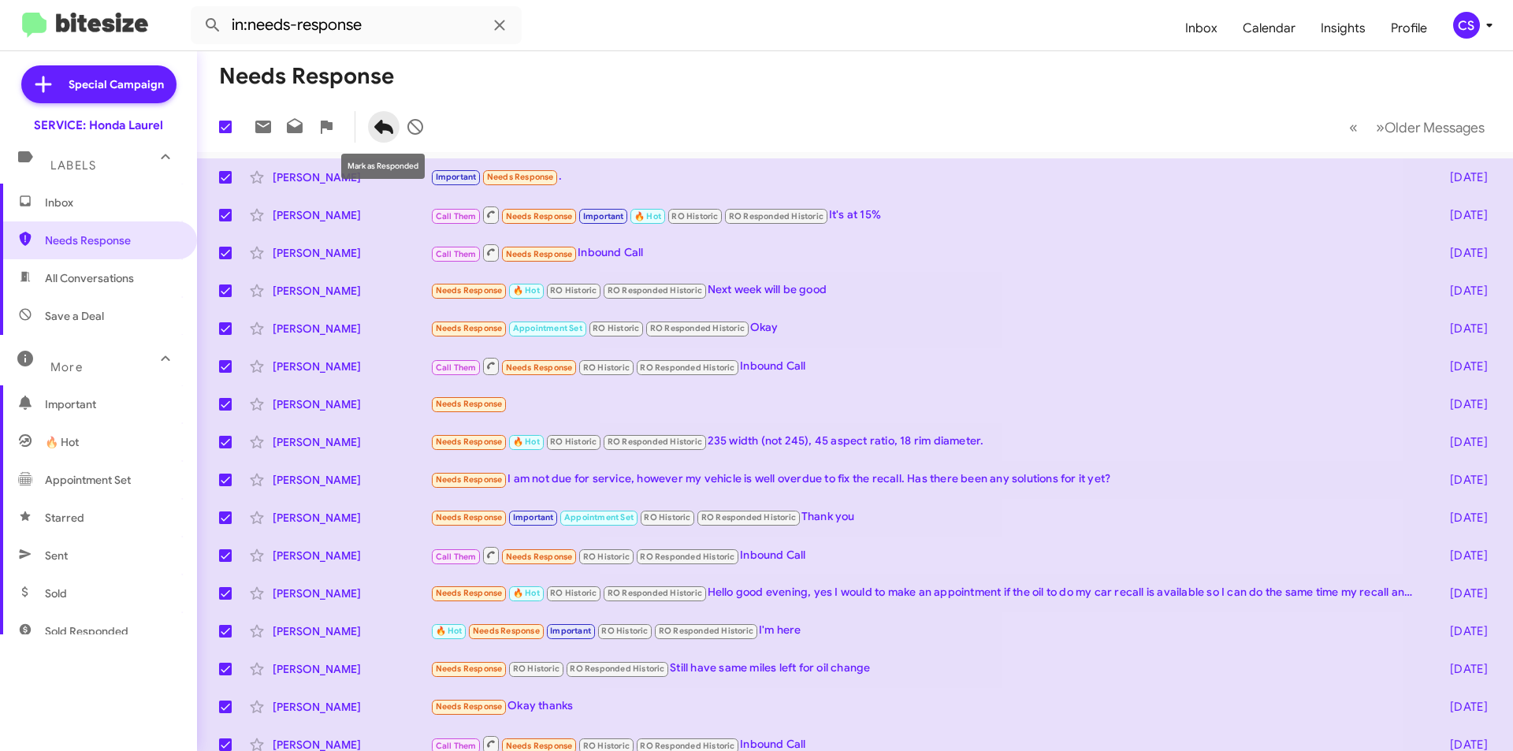
click at [378, 136] on icon at bounding box center [383, 126] width 19 height 19
checkbox input "false"
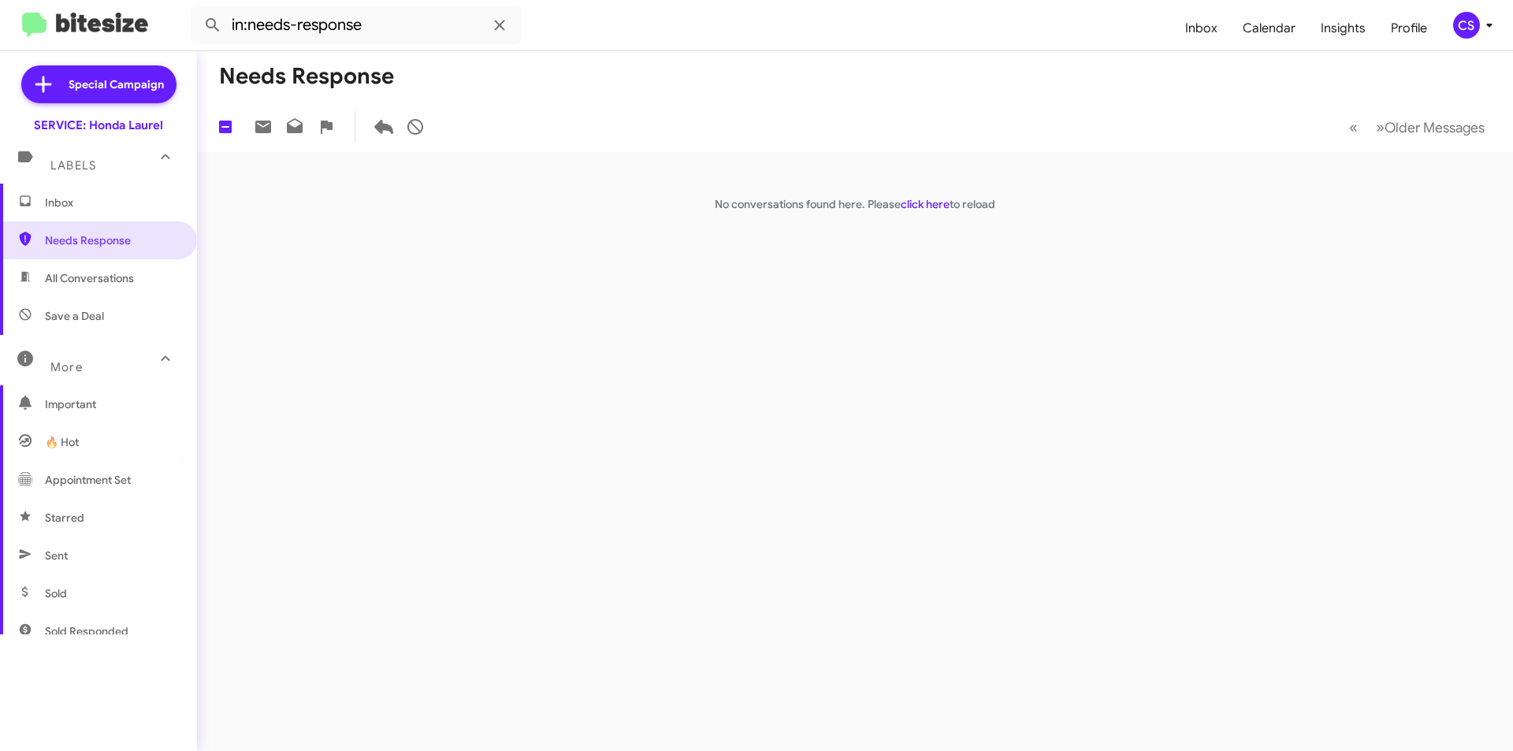
click at [108, 277] on span "All Conversations" at bounding box center [89, 278] width 89 height 16
type input "in:all-conversations"
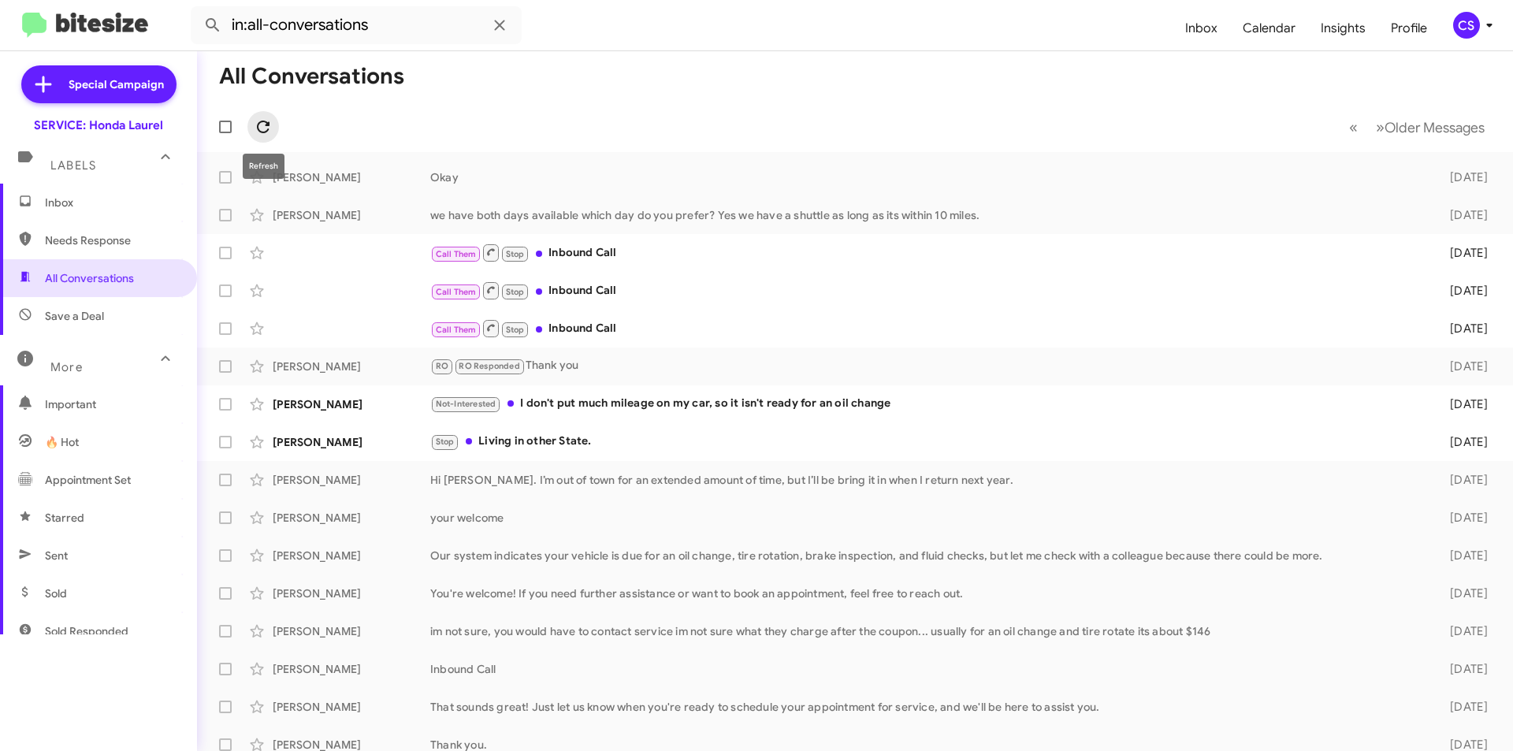
click at [258, 125] on icon at bounding box center [263, 127] width 13 height 13
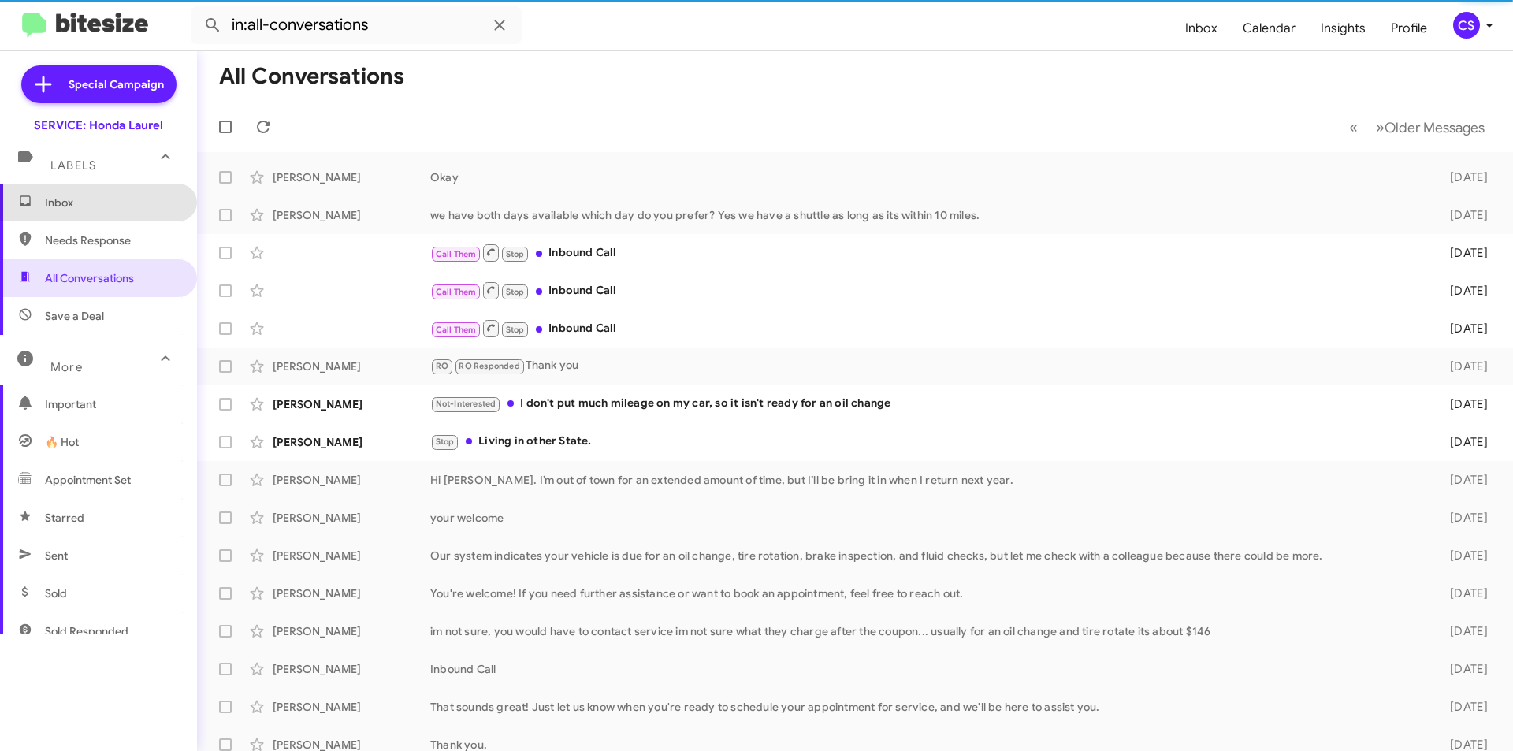
click at [136, 192] on span "Inbox" at bounding box center [98, 203] width 197 height 38
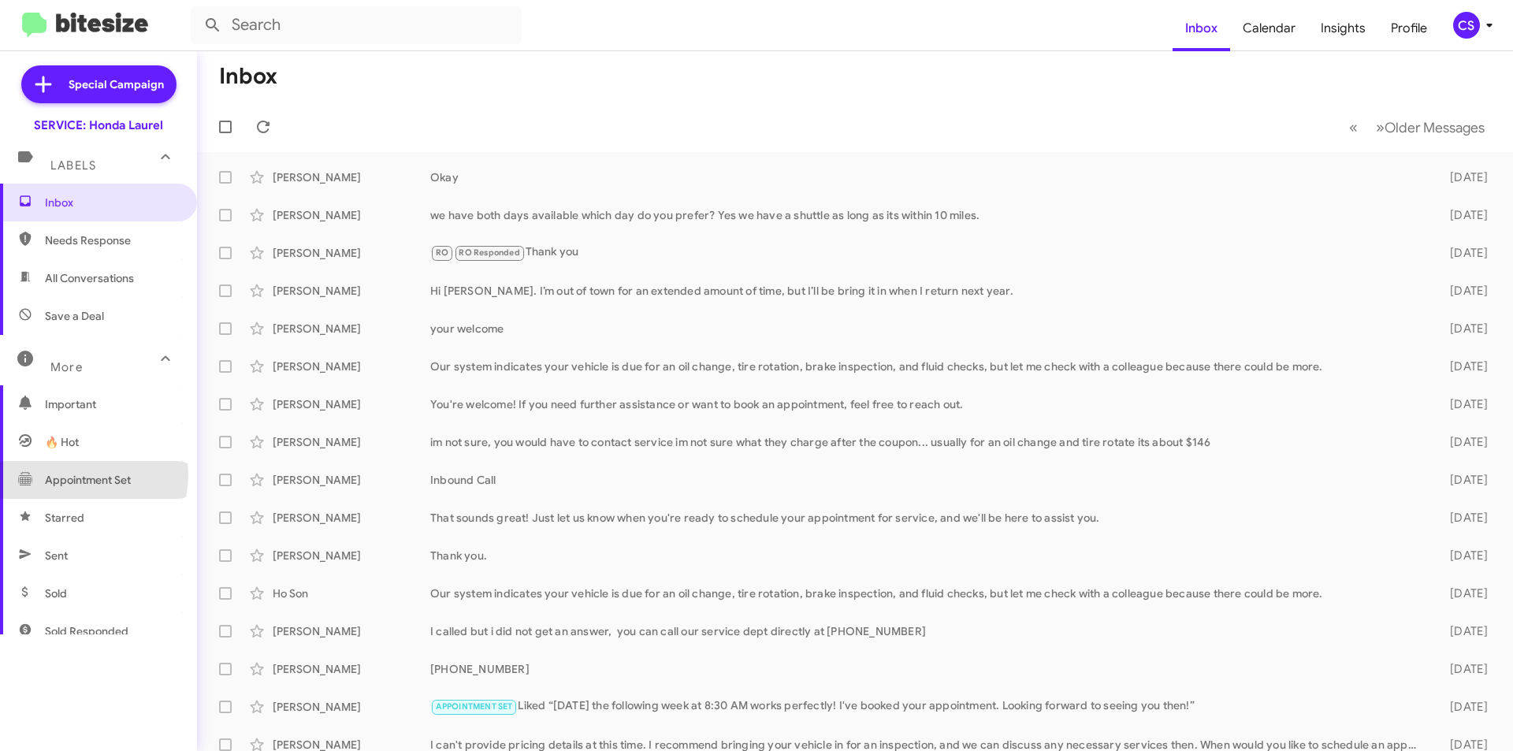
click at [85, 476] on span "Appointment Set" at bounding box center [88, 480] width 86 height 16
type input "in:appointment-set"
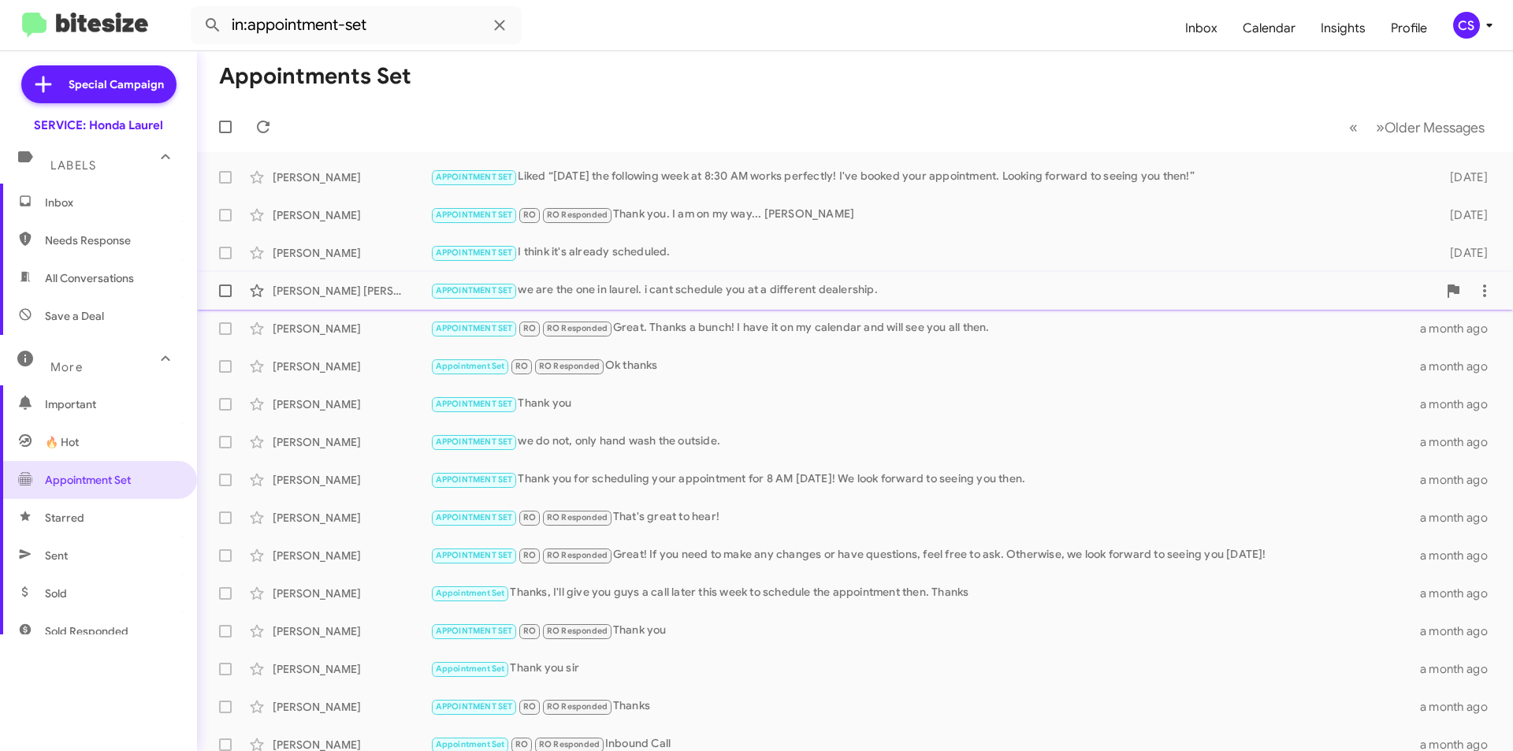
click at [730, 282] on div "APPOINTMENT SET we are the one in [GEOGRAPHIC_DATA]. i cant schedule you at a d…" at bounding box center [933, 290] width 1007 height 18
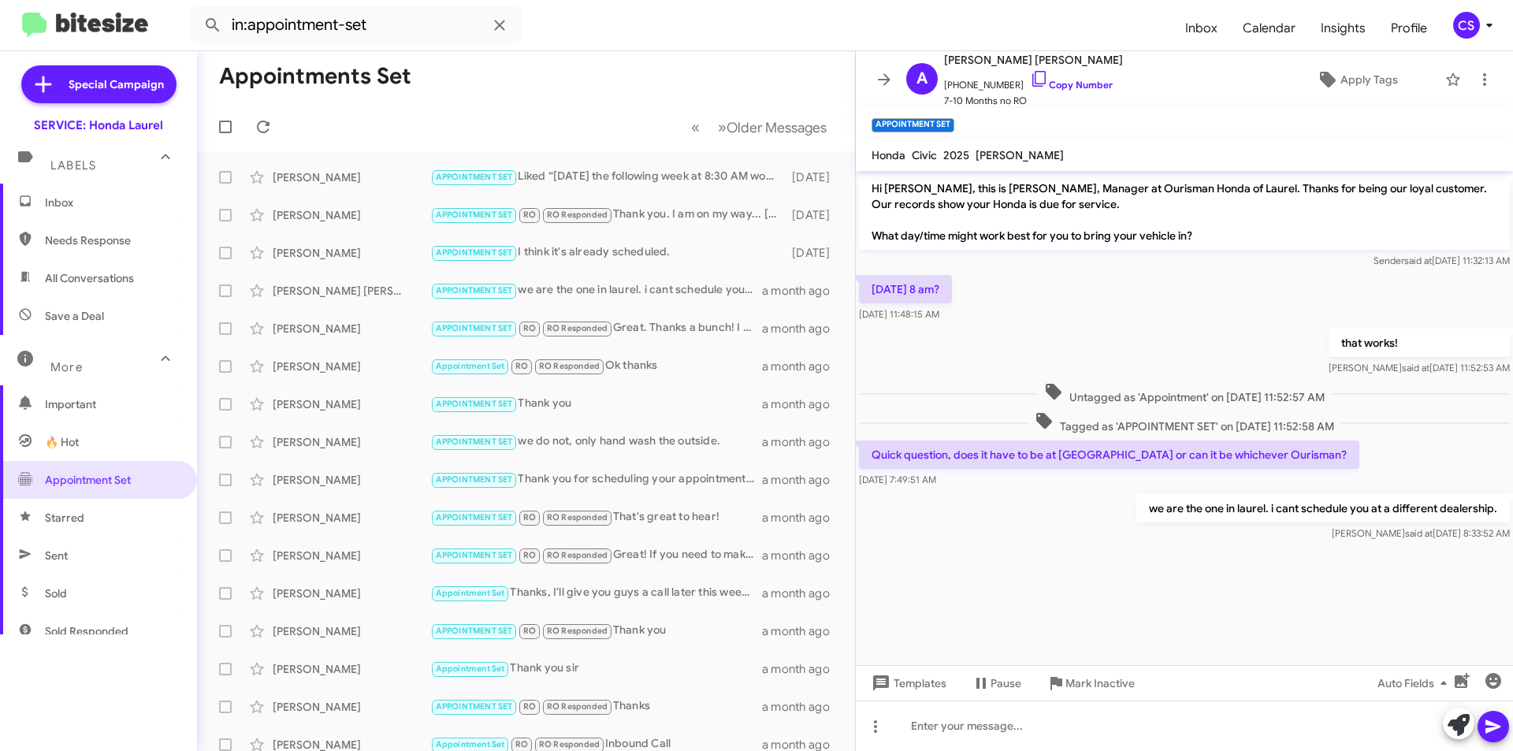
click at [884, 78] on icon at bounding box center [884, 79] width 19 height 19
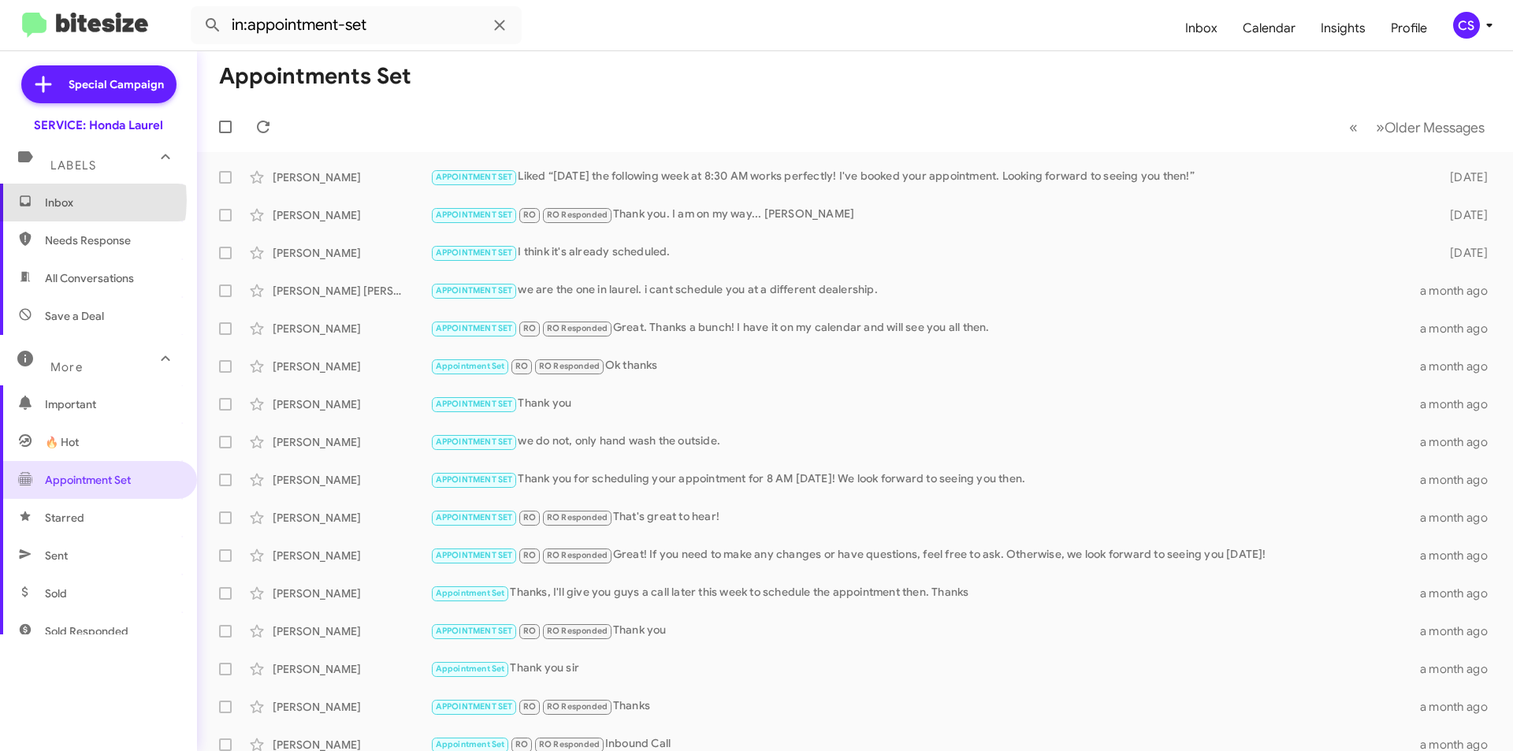
click at [54, 199] on span "Inbox" at bounding box center [112, 203] width 134 height 16
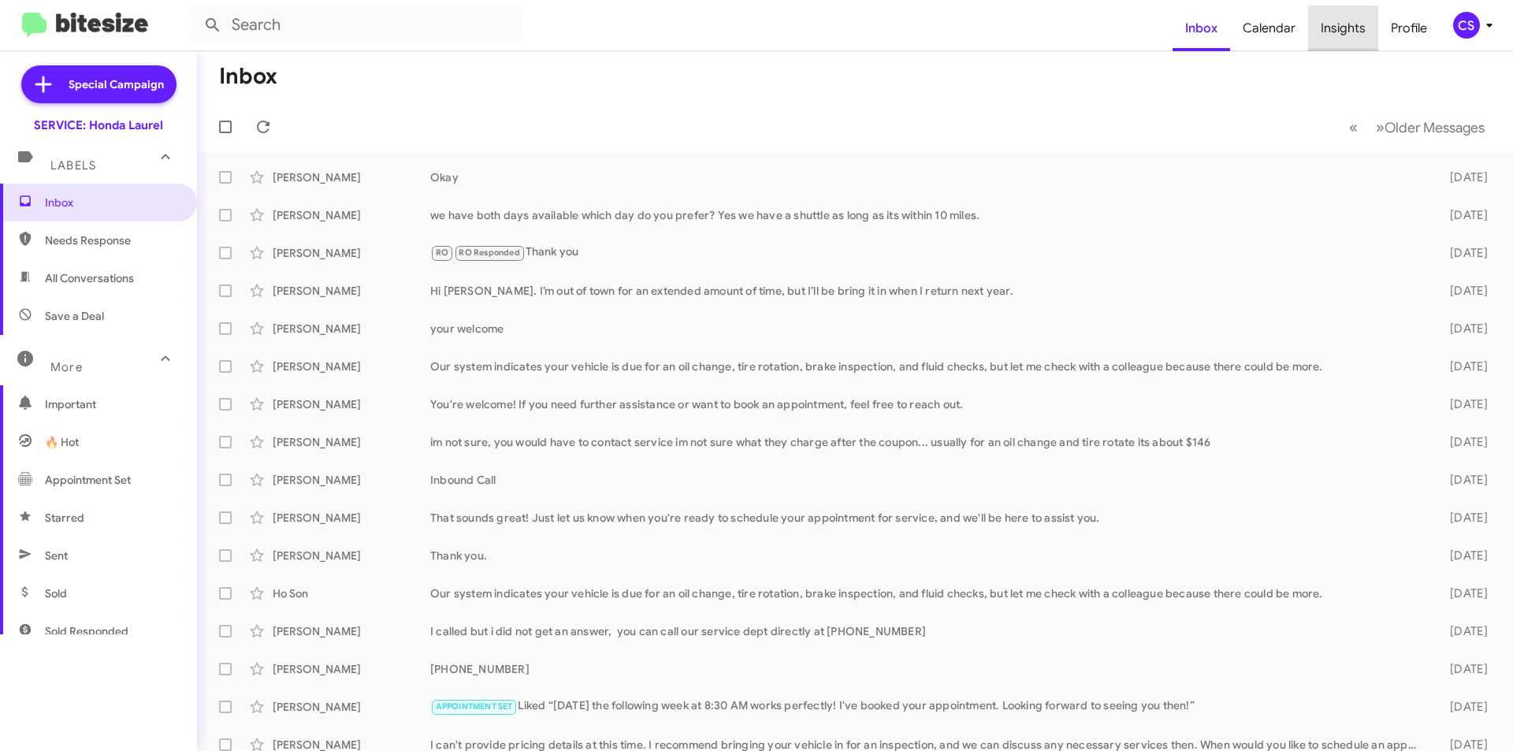
click at [1364, 9] on span "Insights" at bounding box center [1343, 29] width 70 height 46
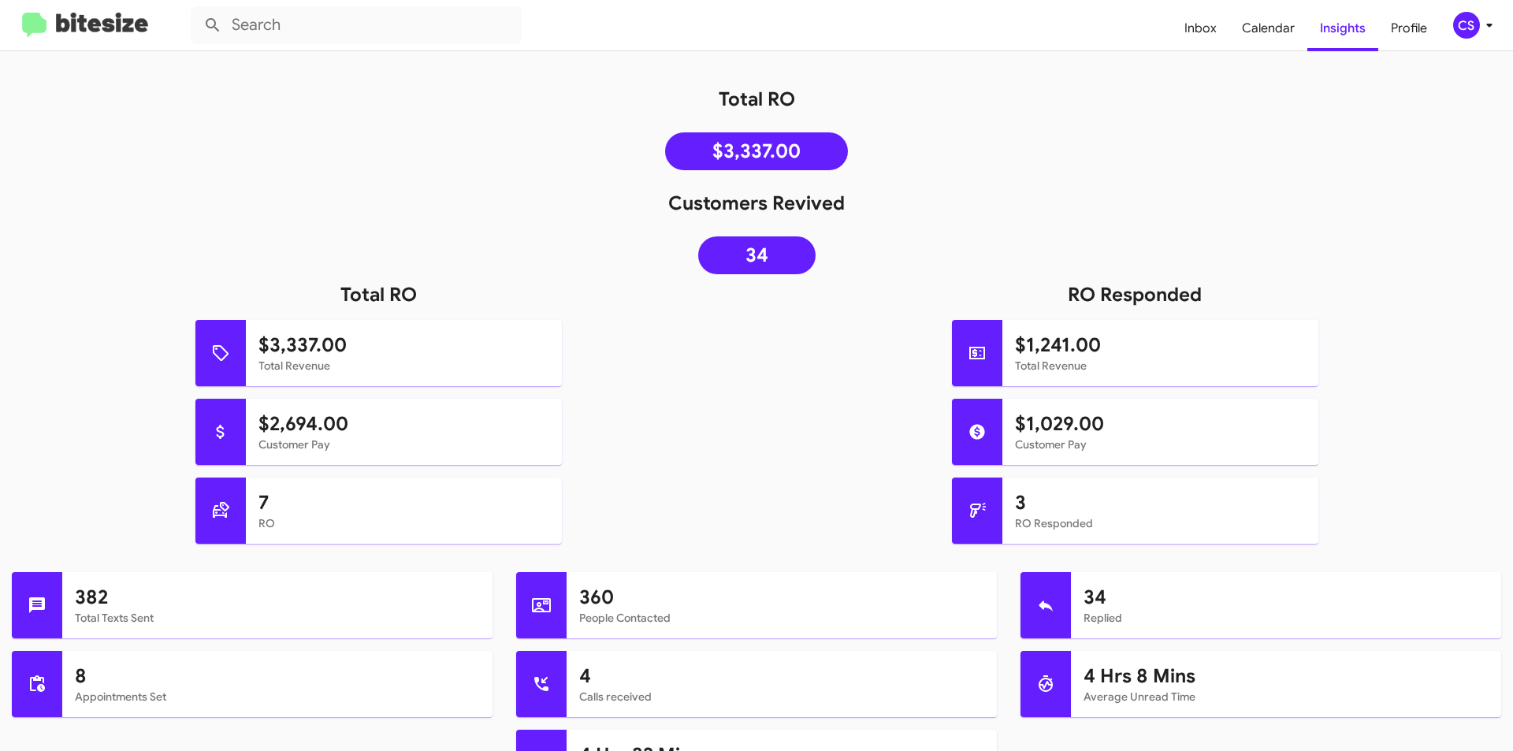
scroll to position [158, 0]
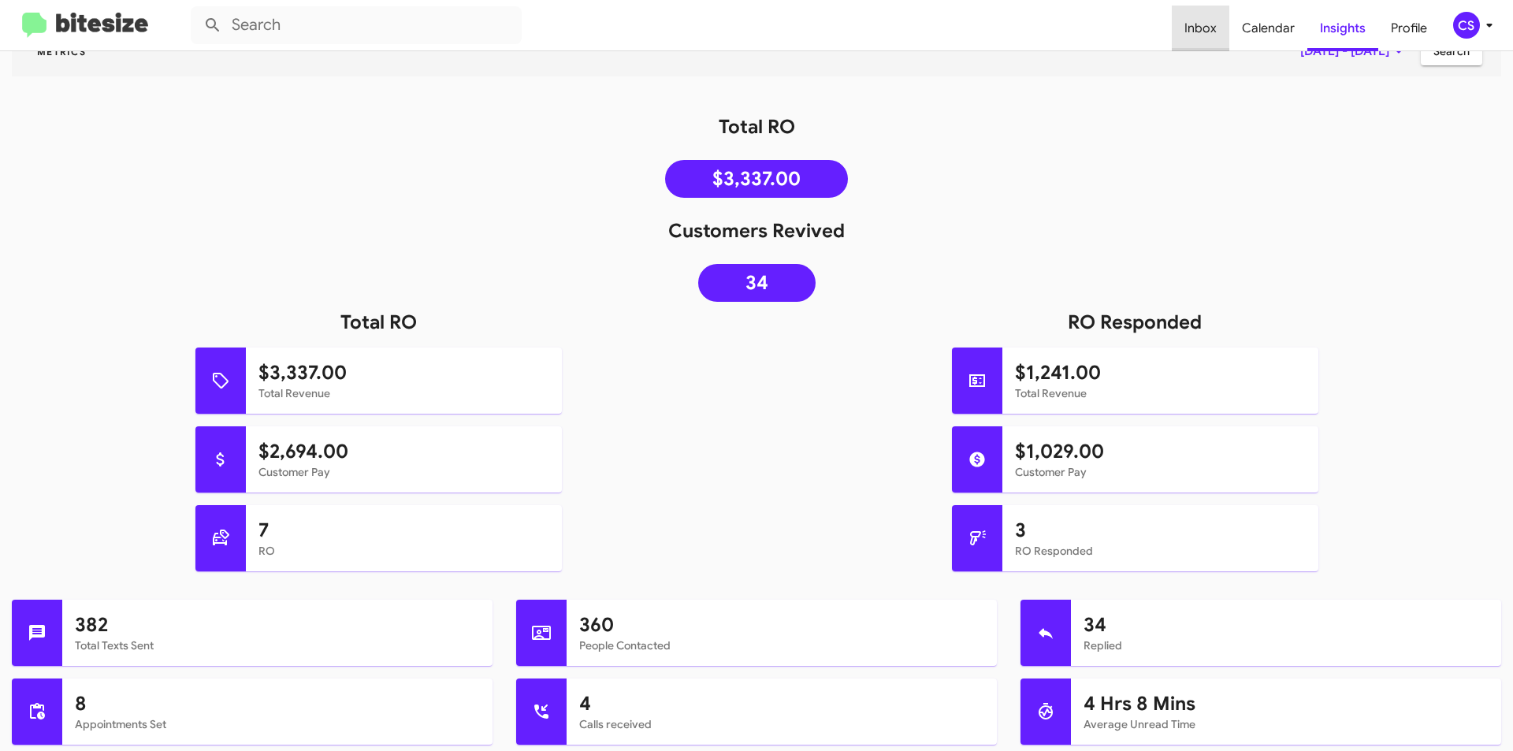
click at [1210, 31] on span "Inbox" at bounding box center [1201, 29] width 58 height 46
